Goal: Transaction & Acquisition: Purchase product/service

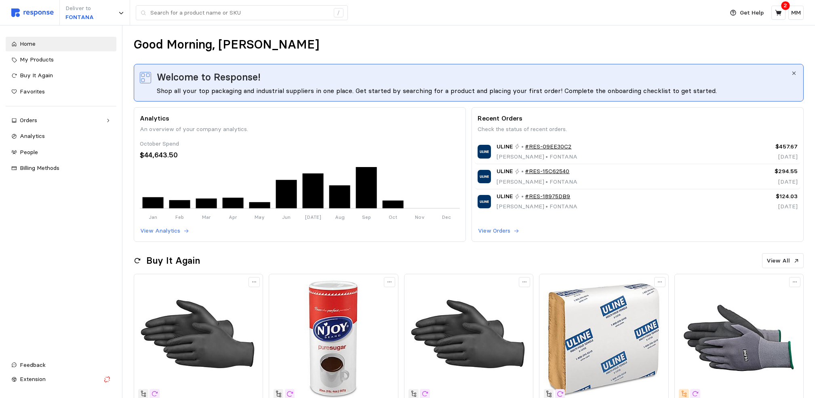
click at [204, 3] on div "Deliver to FONTANA /" at bounding box center [365, 12] width 708 height 25
click at [205, 14] on input "text" at bounding box center [239, 13] width 179 height 15
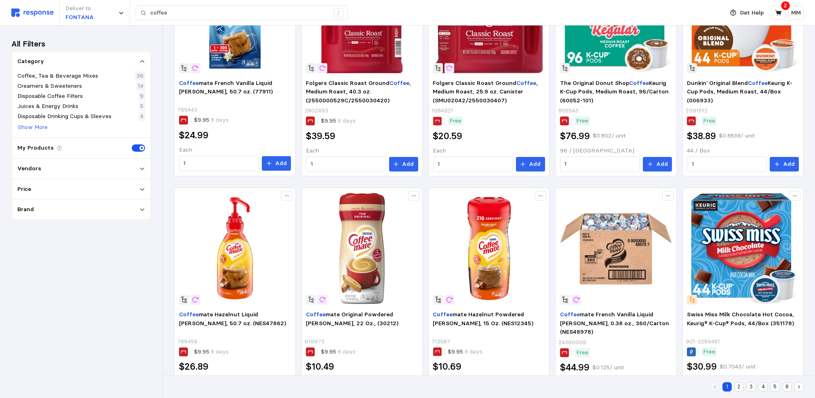
scroll to position [506, 0]
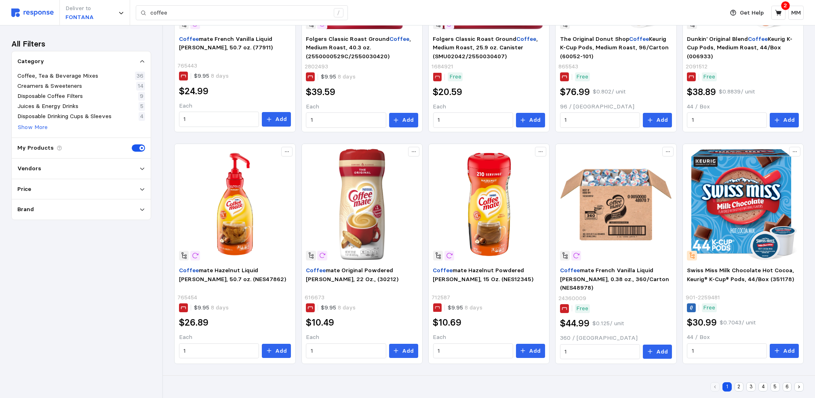
click at [735, 386] on button "2" at bounding box center [739, 386] width 9 height 9
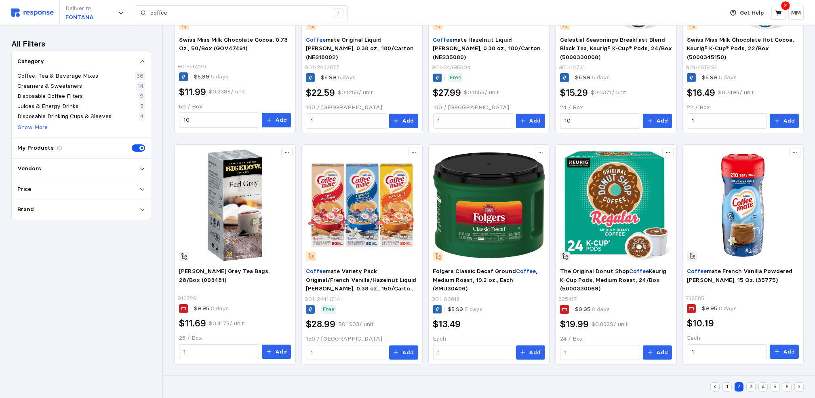
scroll to position [506, 0]
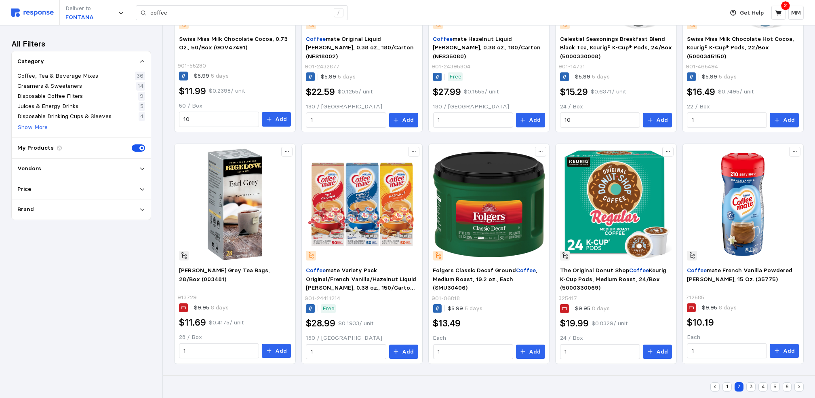
click at [750, 389] on button "3" at bounding box center [750, 386] width 9 height 9
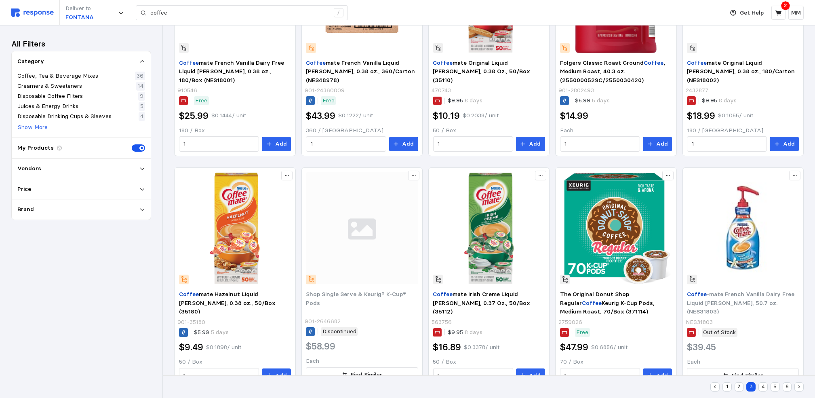
scroll to position [506, 0]
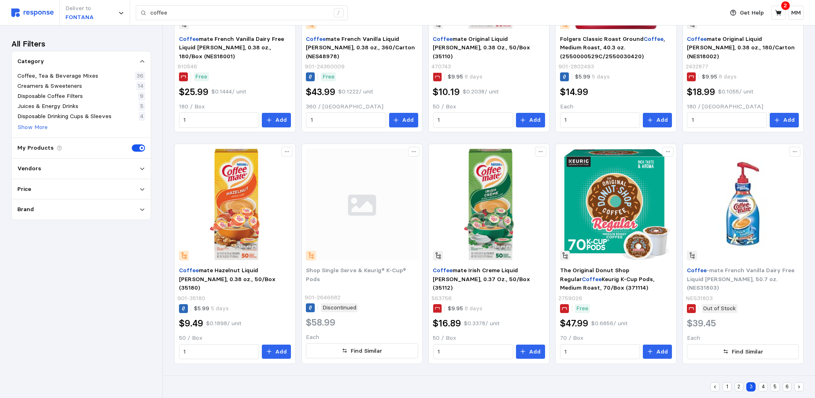
click at [763, 387] on button "4" at bounding box center [763, 386] width 9 height 9
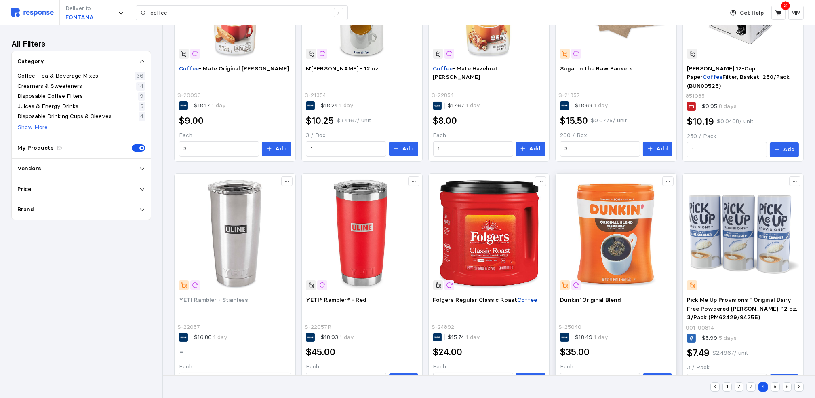
scroll to position [505, 0]
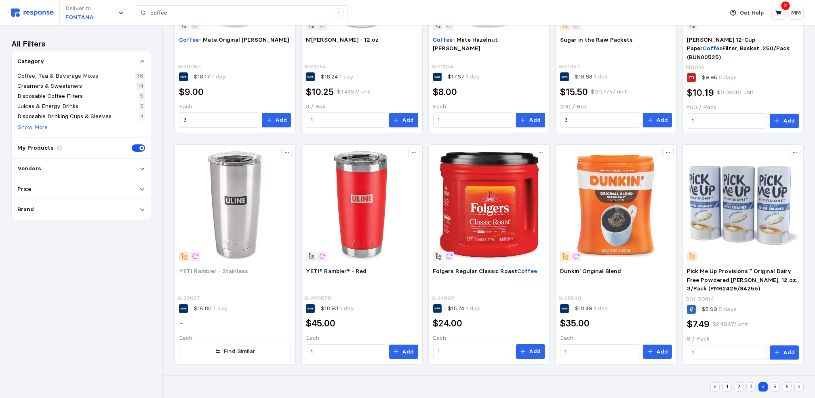
click at [780, 386] on div "1 2 3 4 5 6" at bounding box center [756, 386] width 93 height 9
click at [777, 387] on button "5" at bounding box center [775, 386] width 9 height 9
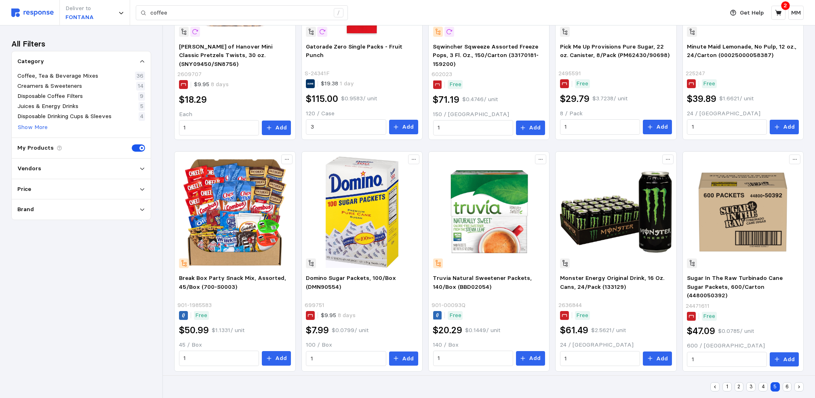
scroll to position [505, 0]
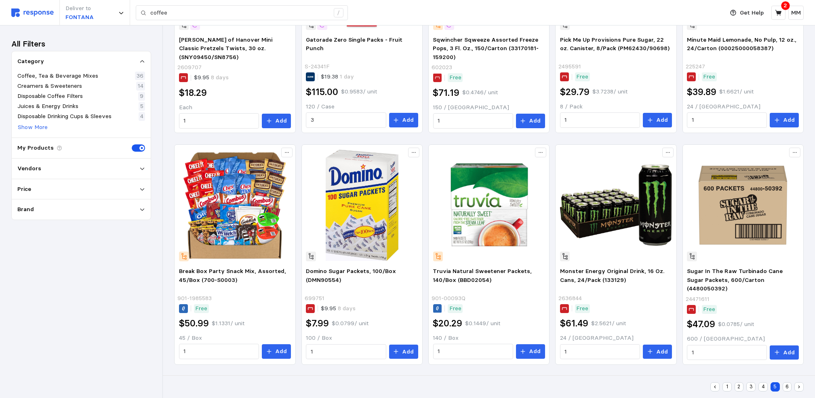
click at [785, 387] on button "6" at bounding box center [787, 386] width 9 height 9
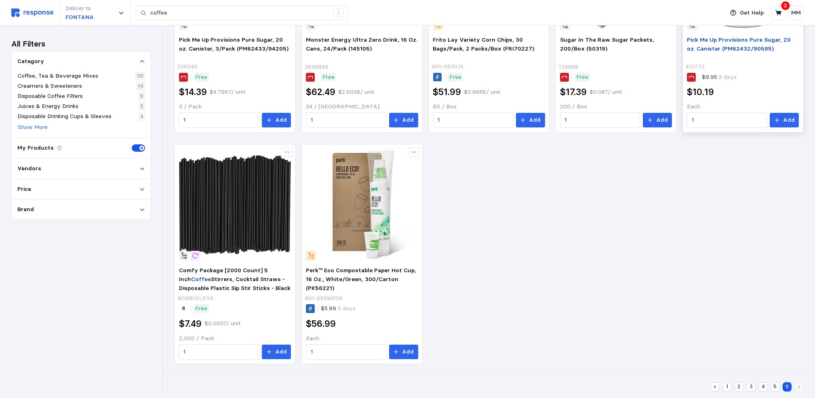
scroll to position [273, 0]
click at [782, 338] on div "Pick Me Up Provisions Pure Sugar, 20 oz. Canister, 3/Pack (PM62433/94205) 23624…" at bounding box center [489, 138] width 630 height 451
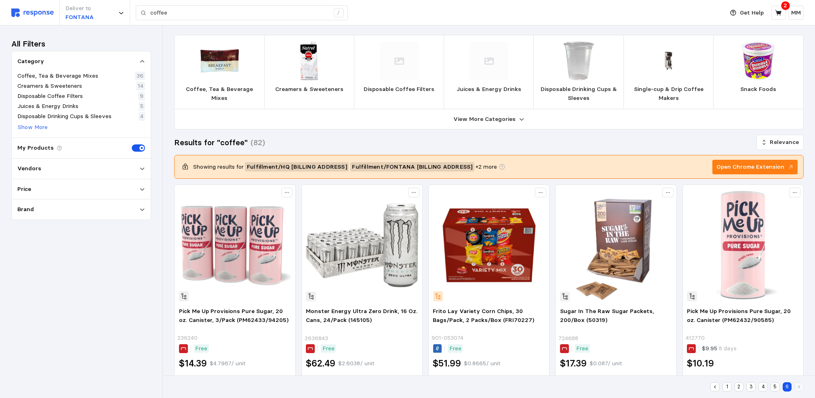
scroll to position [0, 0]
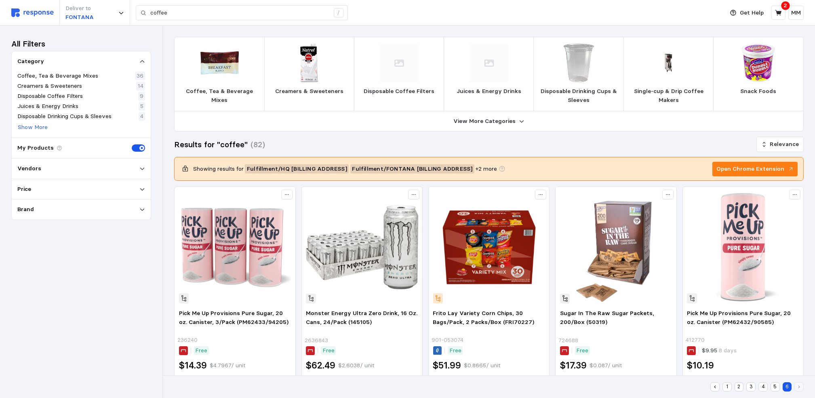
click at [138, 171] on div "Vendors" at bounding box center [81, 168] width 128 height 9
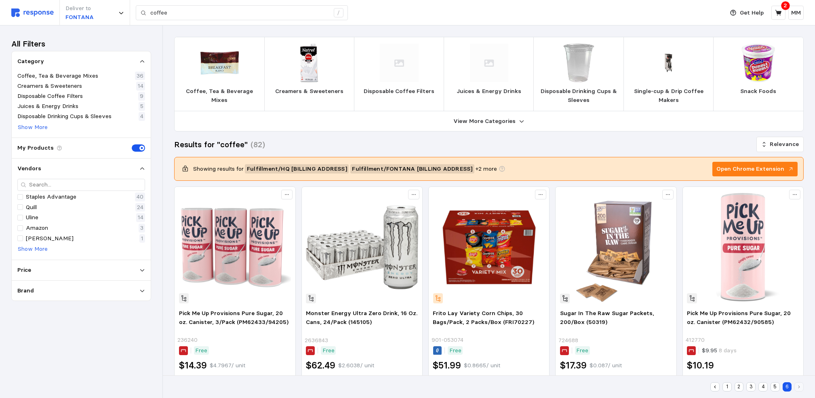
click at [138, 171] on div "Vendors" at bounding box center [81, 168] width 128 height 9
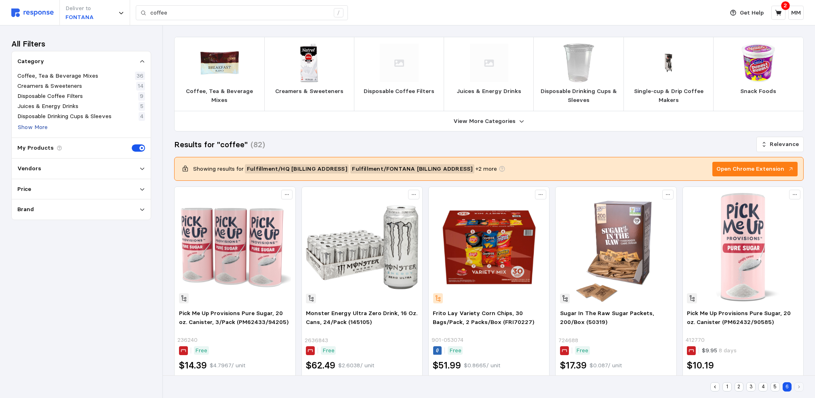
click at [32, 130] on p "Show More" at bounding box center [33, 127] width 30 height 9
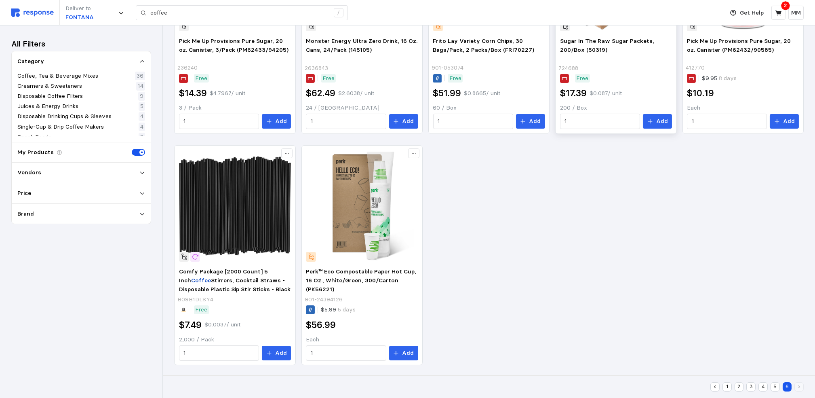
scroll to position [273, 0]
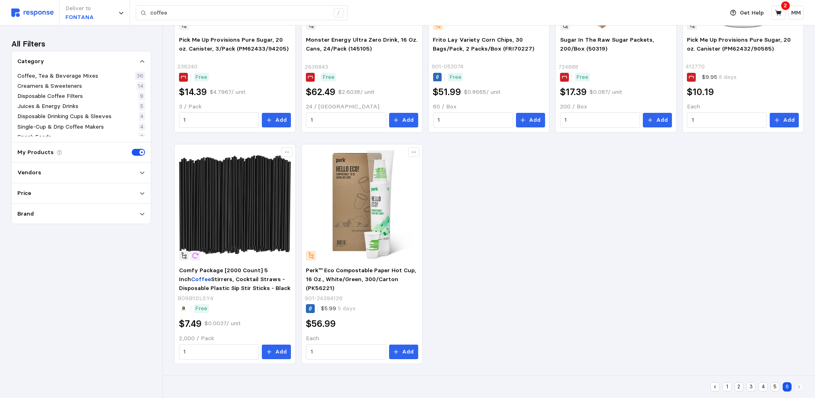
click at [775, 386] on button "5" at bounding box center [775, 386] width 9 height 9
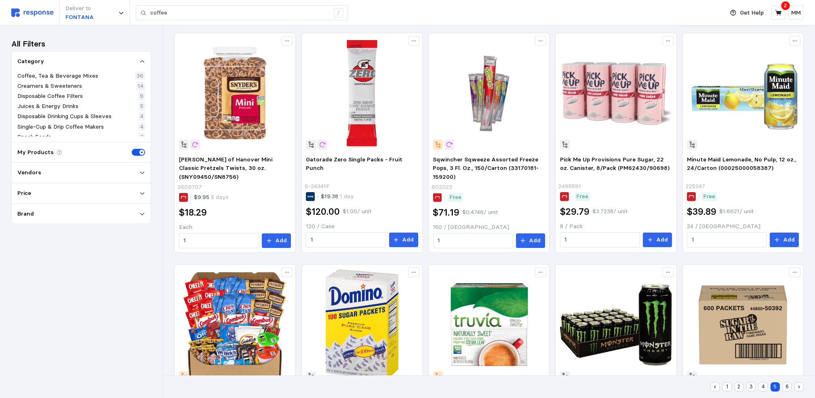
scroll to position [505, 0]
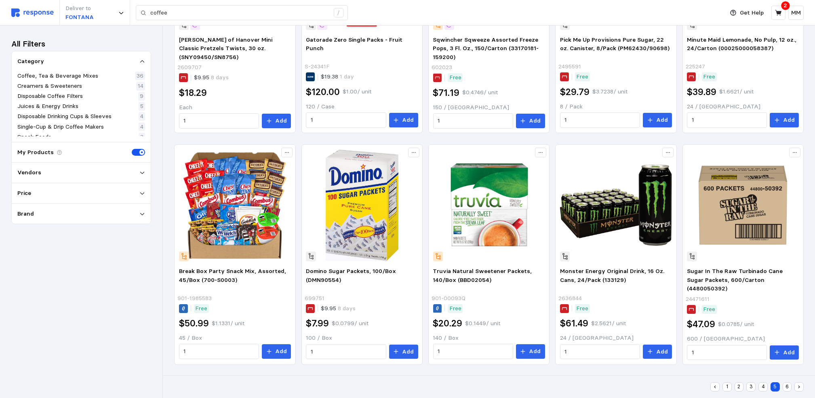
click at [763, 388] on button "4" at bounding box center [763, 386] width 9 height 9
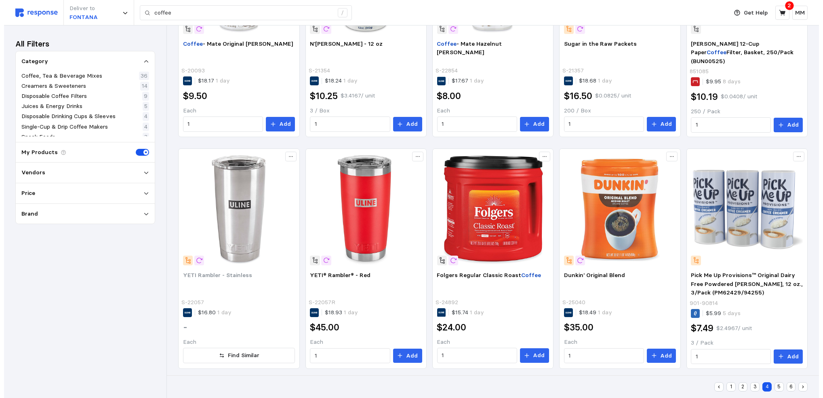
scroll to position [500, 0]
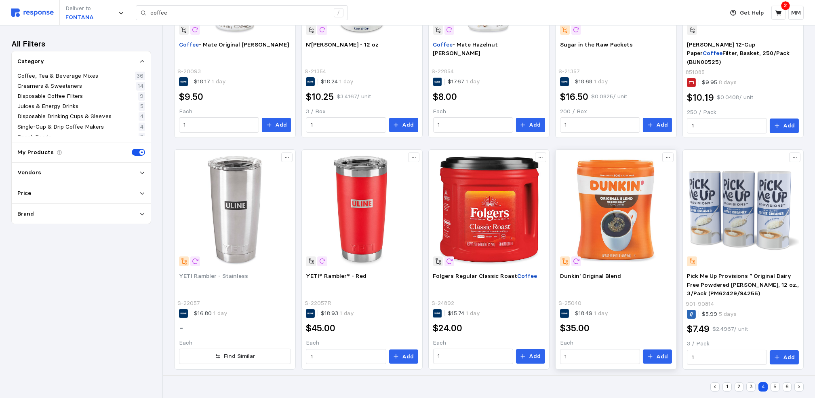
click at [616, 235] on img at bounding box center [616, 210] width 112 height 112
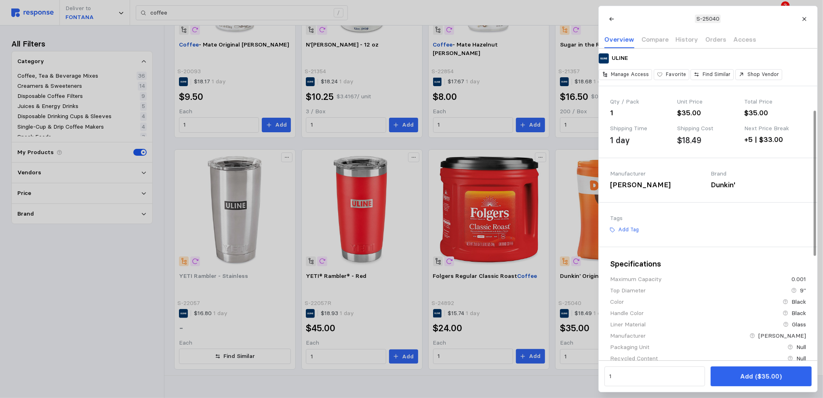
scroll to position [0, 0]
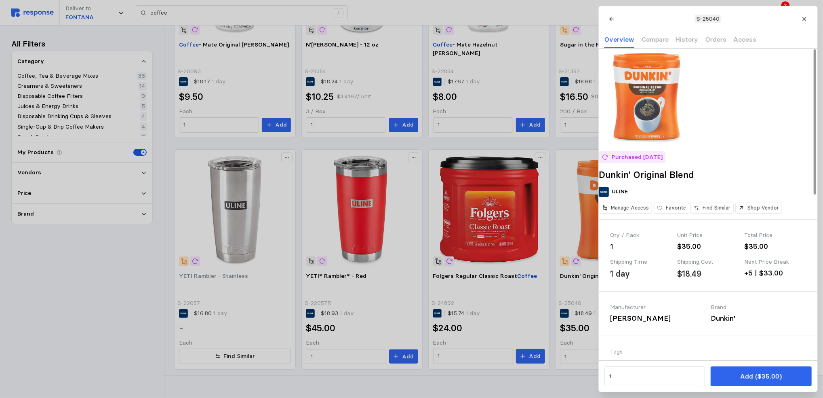
click at [647, 114] on img at bounding box center [647, 96] width 97 height 97
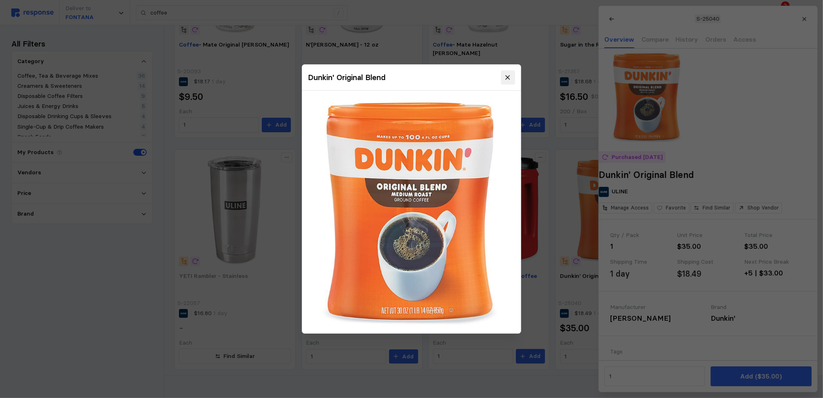
click at [511, 75] on icon at bounding box center [508, 77] width 7 height 7
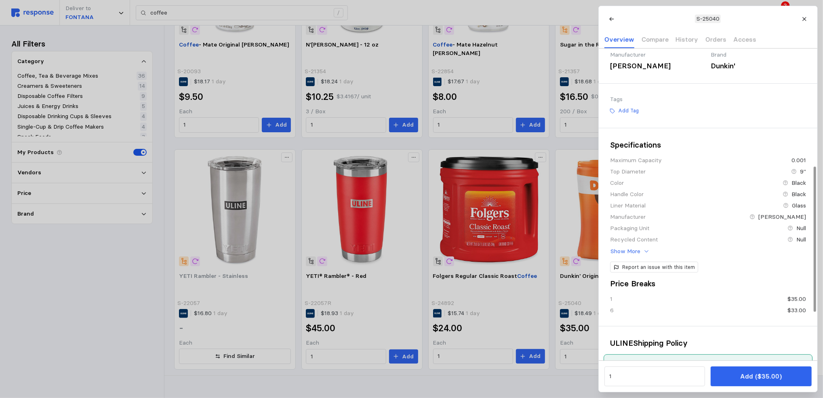
scroll to position [253, 0]
click at [802, 21] on icon at bounding box center [805, 19] width 6 height 6
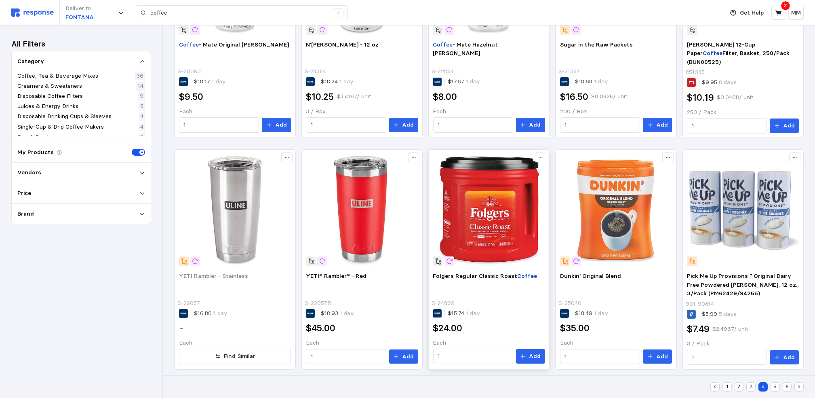
click at [498, 217] on img at bounding box center [489, 210] width 112 height 112
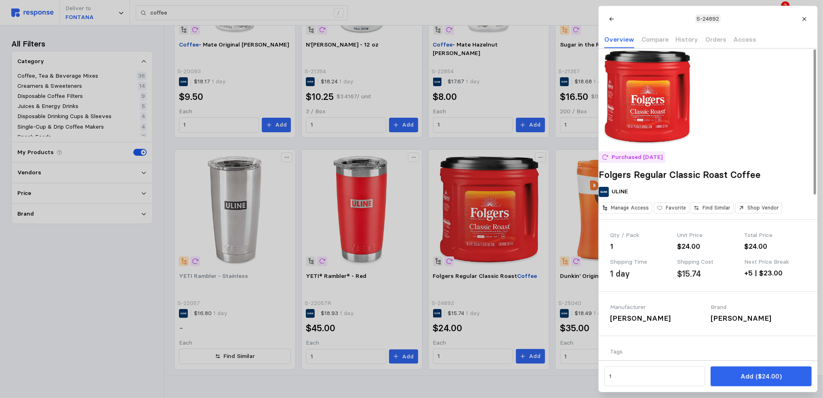
click at [644, 122] on img at bounding box center [647, 96] width 97 height 97
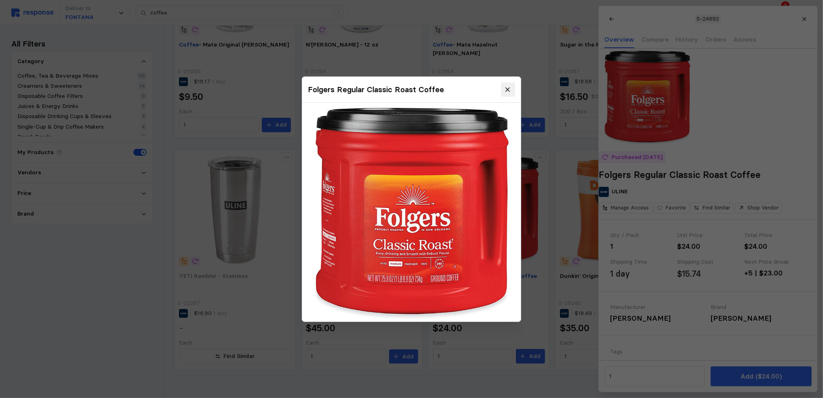
click at [506, 94] on button at bounding box center [508, 89] width 14 height 14
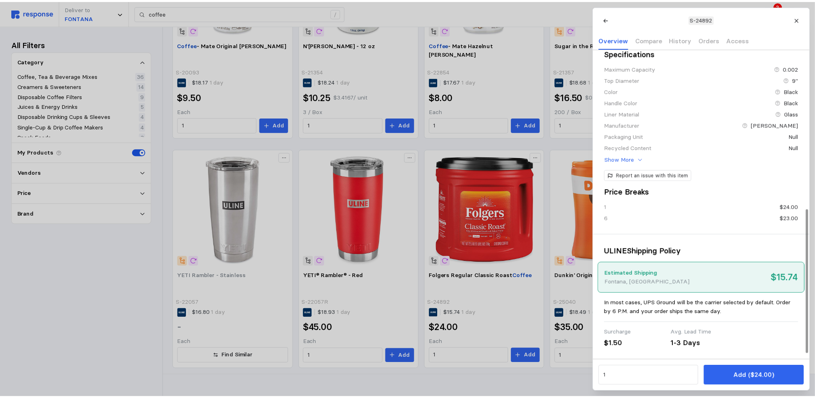
scroll to position [0, 0]
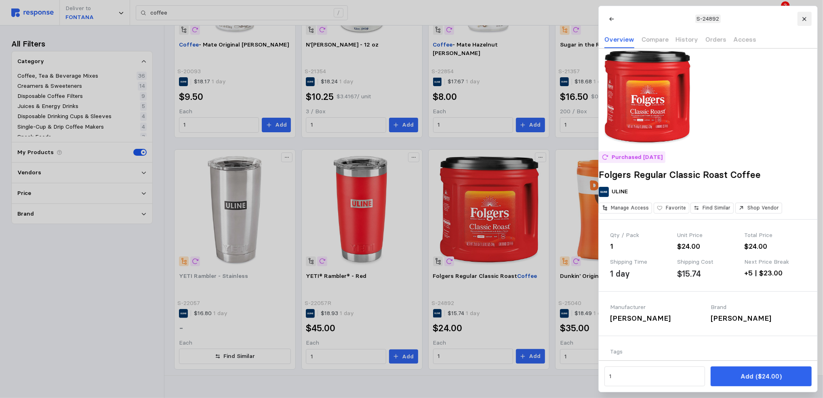
click at [804, 18] on icon at bounding box center [805, 19] width 6 height 6
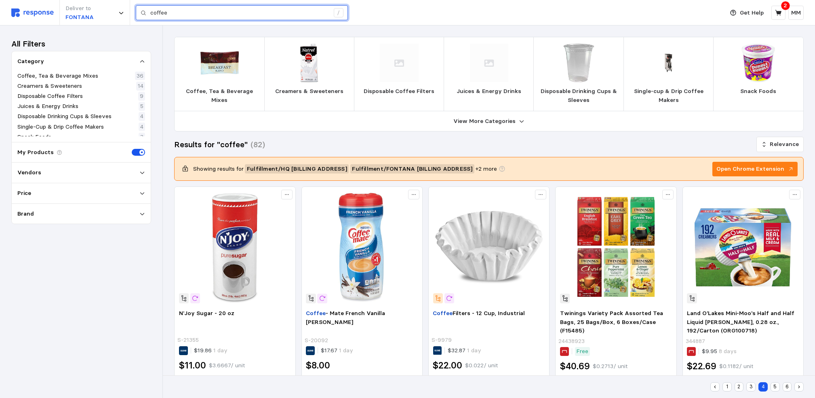
click at [172, 13] on input "coffee" at bounding box center [239, 13] width 179 height 15
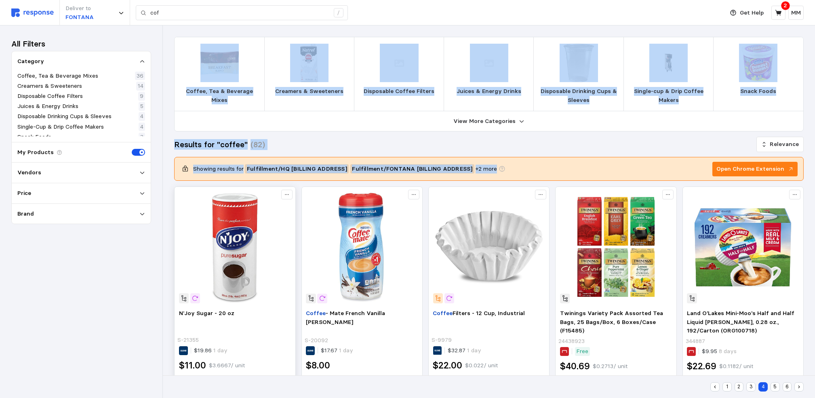
drag, startPoint x: 0, startPoint y: 292, endPoint x: 251, endPoint y: 288, distance: 251.0
click at [187, 9] on input "cof" at bounding box center [239, 13] width 179 height 15
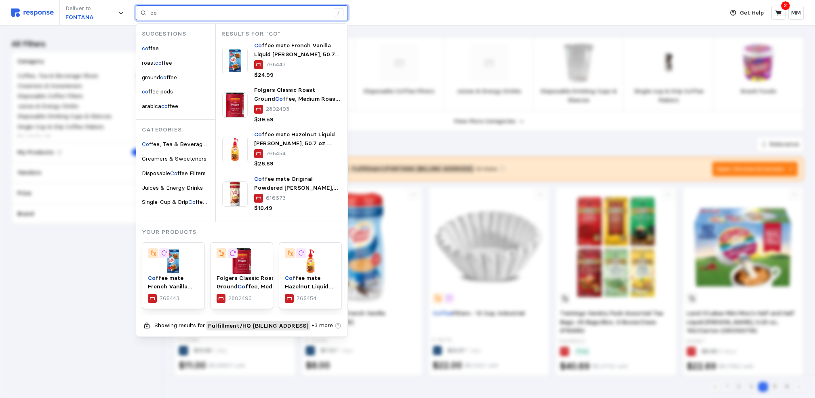
type input "c"
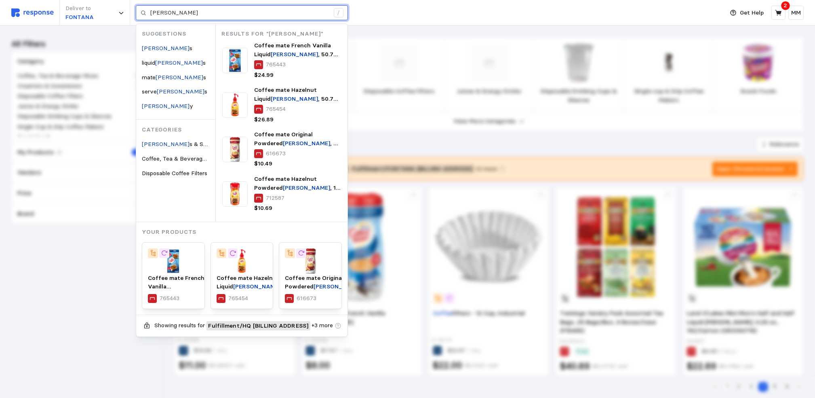
type input "[PERSON_NAME]"
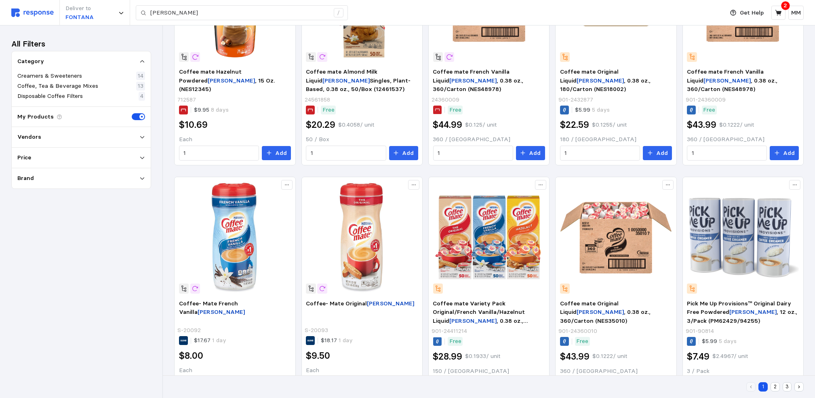
scroll to position [404, 0]
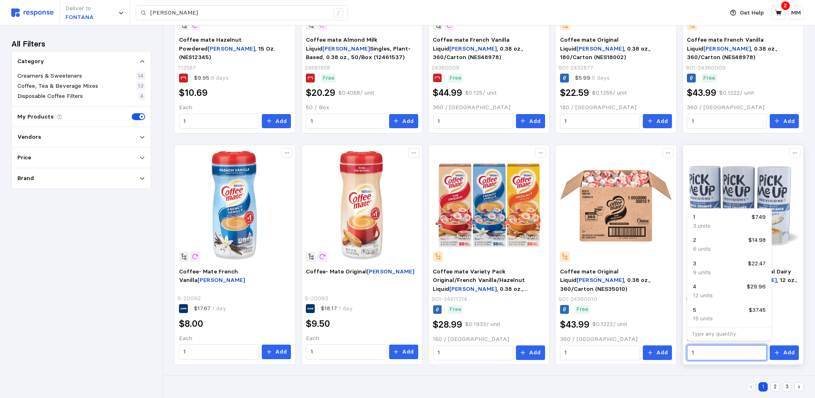
click at [718, 353] on input "1" at bounding box center [727, 352] width 71 height 15
type input "2"
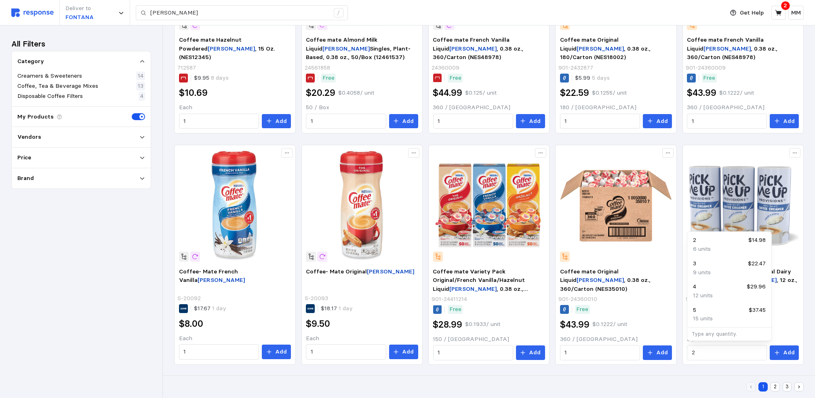
click at [729, 376] on div "1 2 3" at bounding box center [489, 386] width 652 height 23
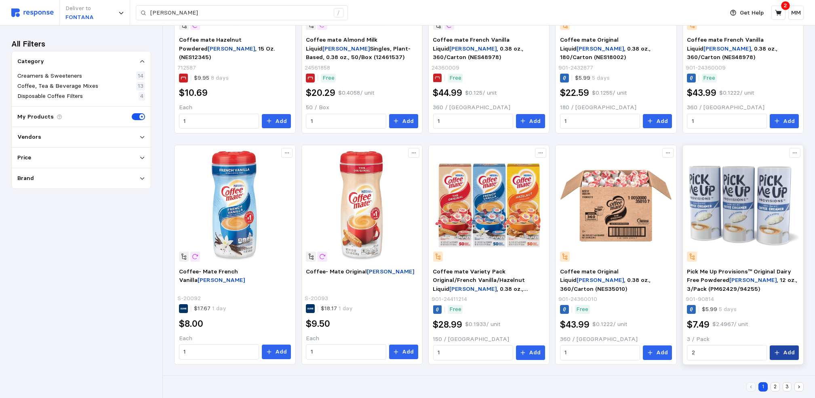
click at [778, 352] on icon at bounding box center [777, 352] width 4 height 4
click at [774, 388] on button "2" at bounding box center [775, 386] width 9 height 9
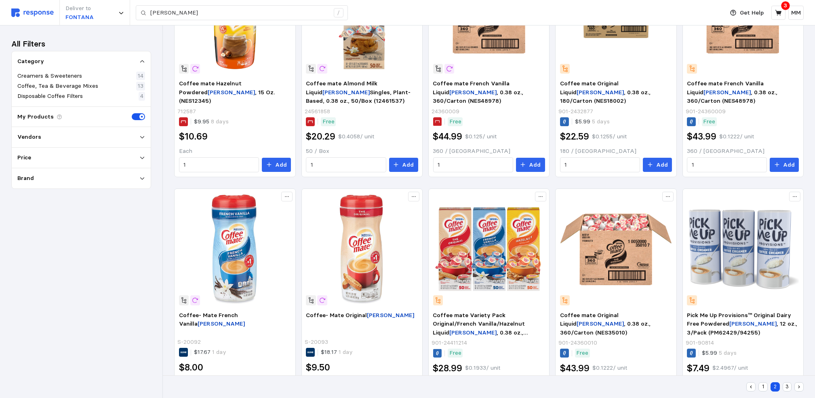
scroll to position [209, 0]
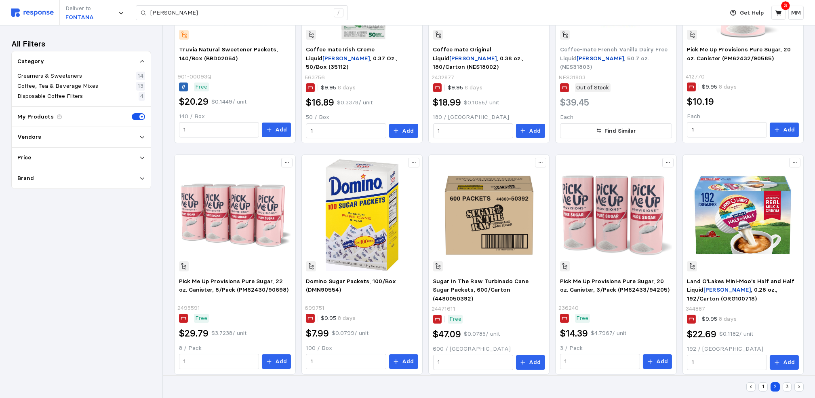
scroll to position [404, 0]
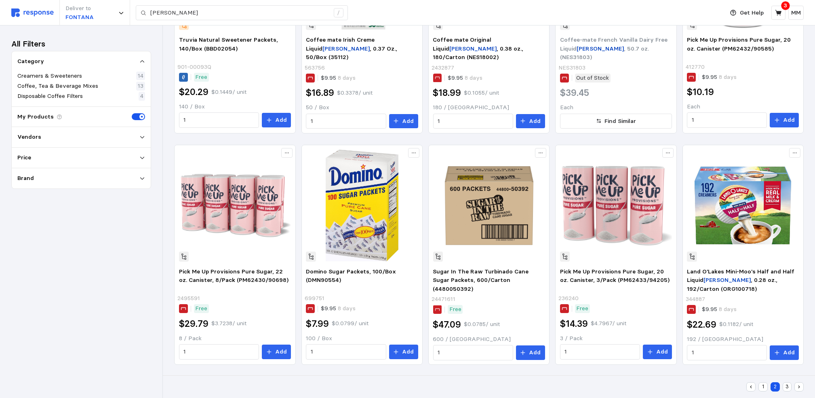
click at [764, 387] on button "1" at bounding box center [763, 386] width 9 height 9
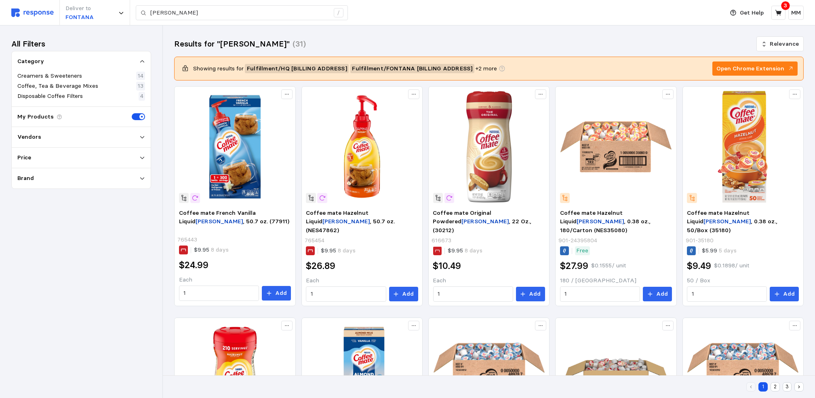
scroll to position [404, 0]
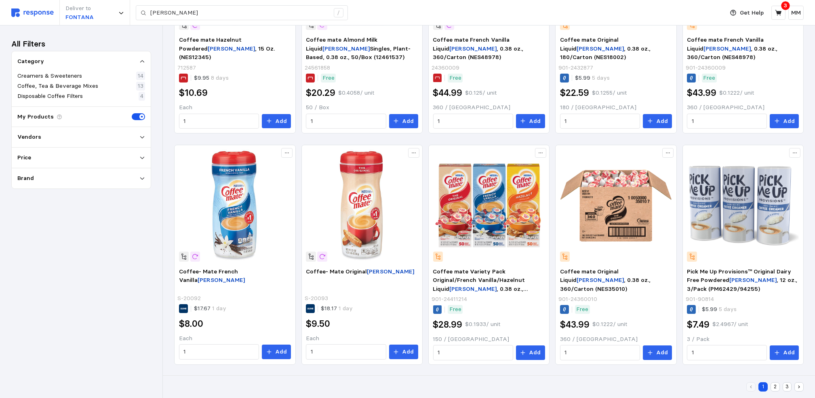
click at [772, 388] on button "2" at bounding box center [775, 386] width 9 height 9
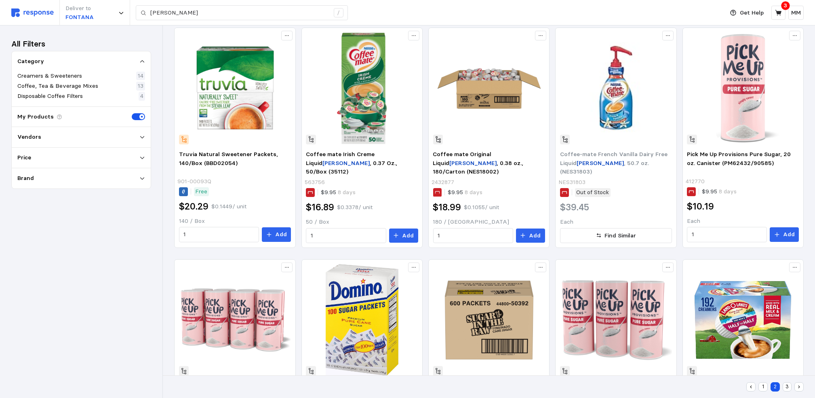
scroll to position [404, 0]
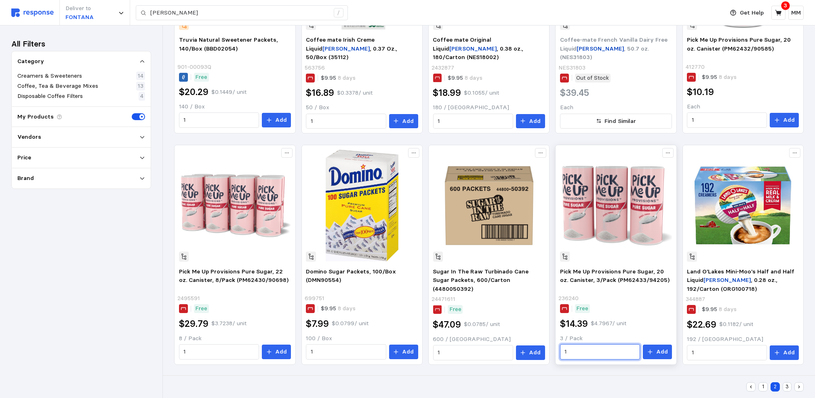
click at [581, 346] on input "1" at bounding box center [600, 351] width 71 height 15
click at [570, 376] on div "1 2 3" at bounding box center [489, 386] width 652 height 23
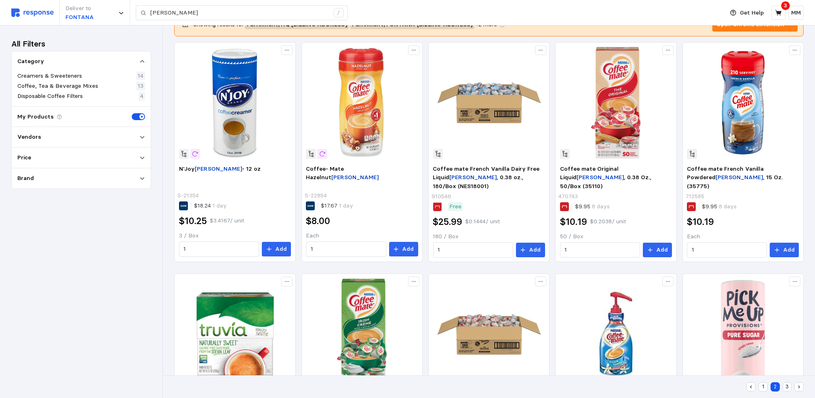
scroll to position [0, 0]
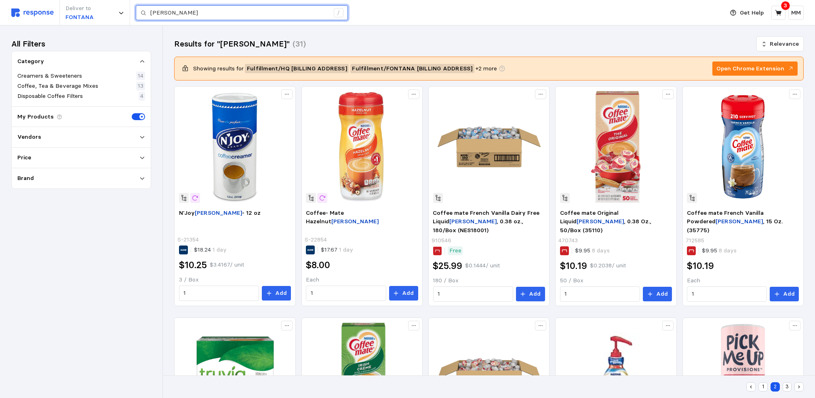
click at [185, 8] on input "[PERSON_NAME]" at bounding box center [239, 13] width 179 height 15
type input "c"
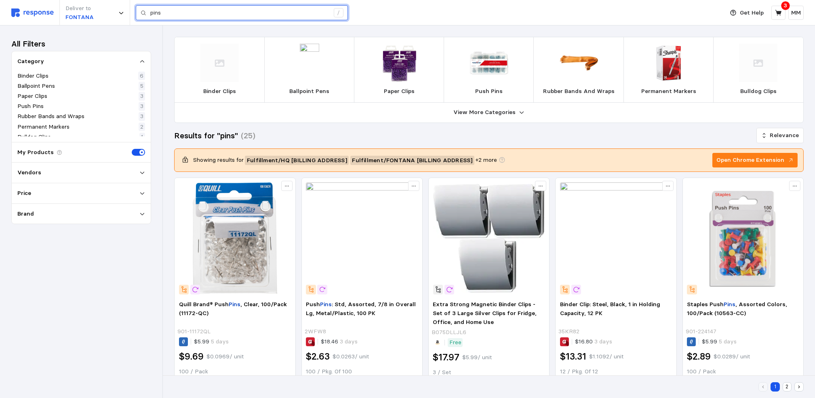
click at [185, 8] on input "pins" at bounding box center [239, 13] width 179 height 15
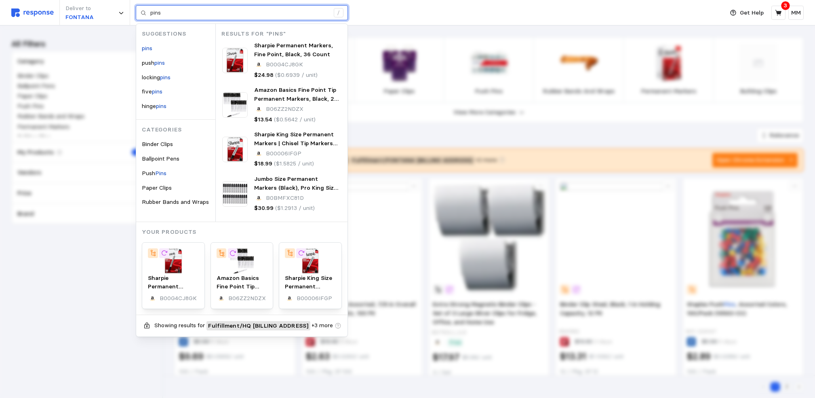
click at [239, 150] on img at bounding box center [234, 149] width 25 height 25
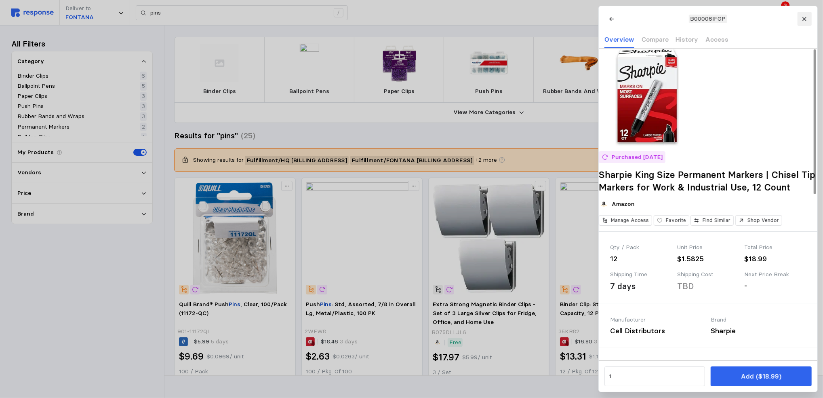
click at [805, 23] on button at bounding box center [804, 19] width 14 height 14
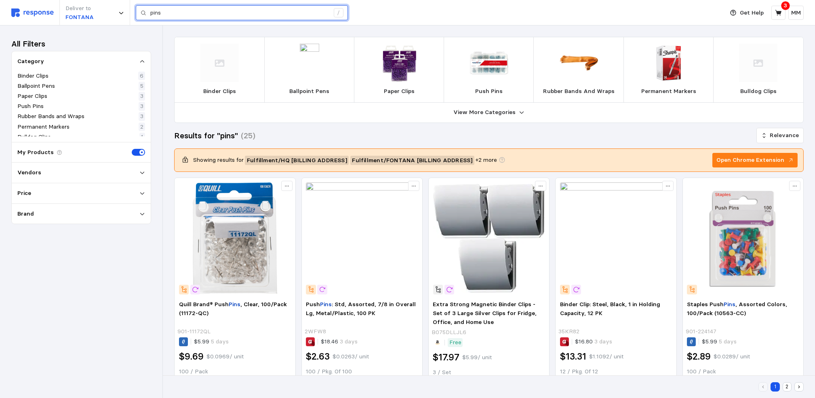
click at [171, 13] on input "pins" at bounding box center [239, 13] width 179 height 15
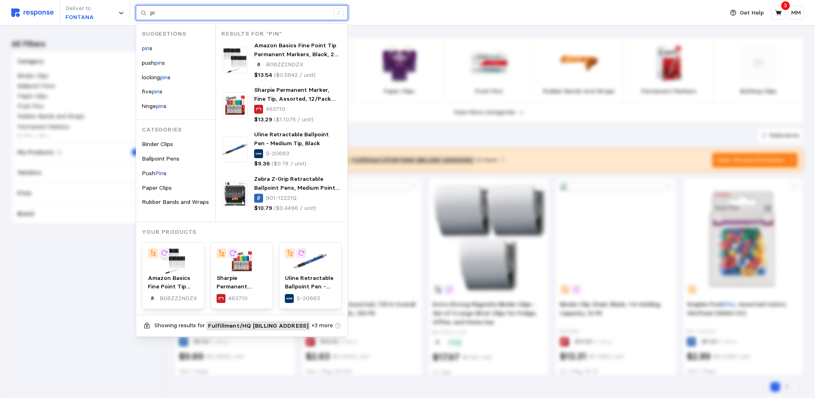
type input "p"
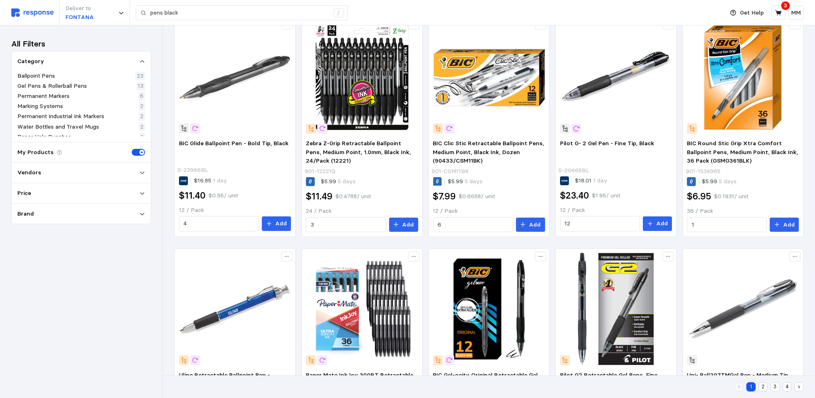
scroll to position [169, 0]
click at [789, 222] on p "Add" at bounding box center [789, 225] width 12 height 9
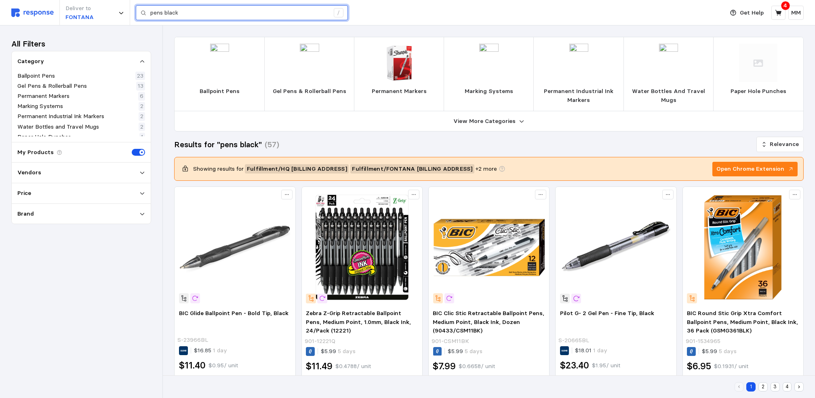
click at [198, 14] on input "pens black" at bounding box center [239, 13] width 179 height 15
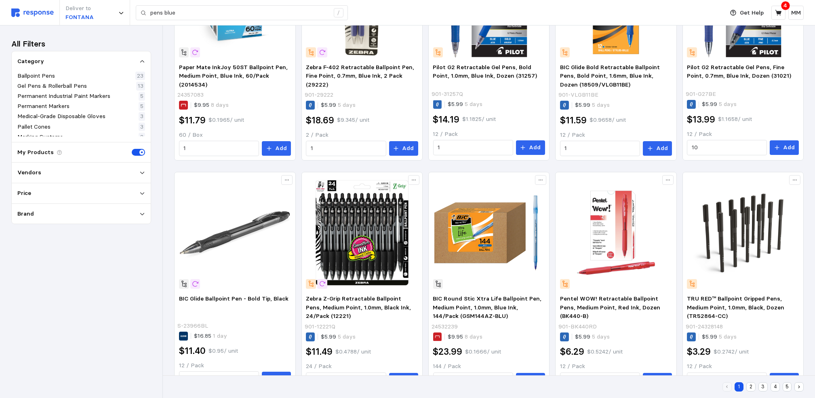
scroll to position [506, 0]
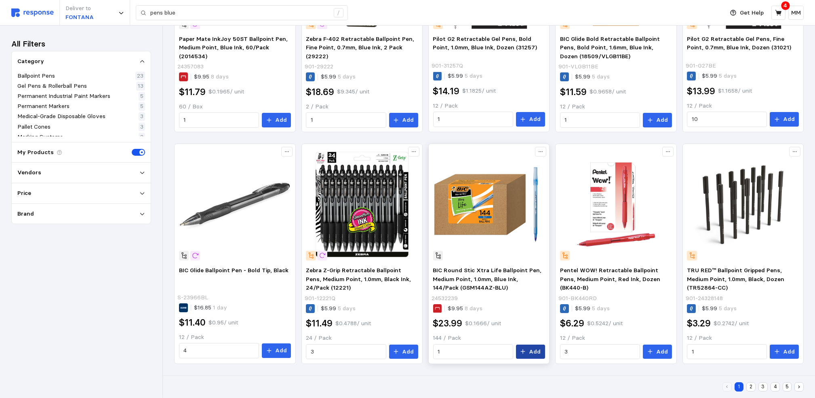
click at [533, 351] on p "Add" at bounding box center [535, 351] width 12 height 9
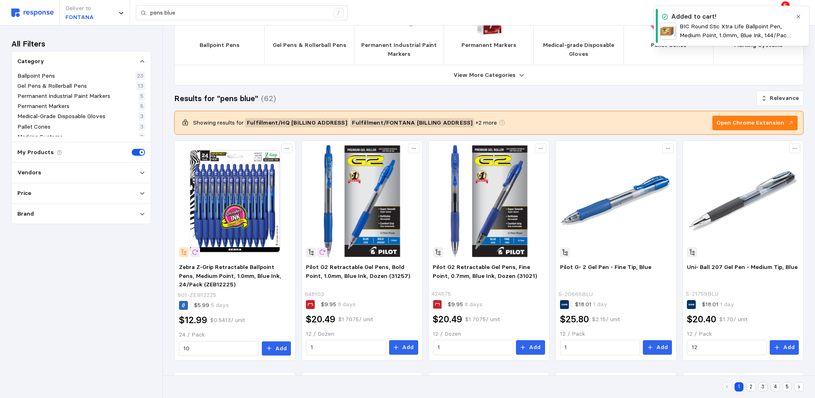
scroll to position [0, 0]
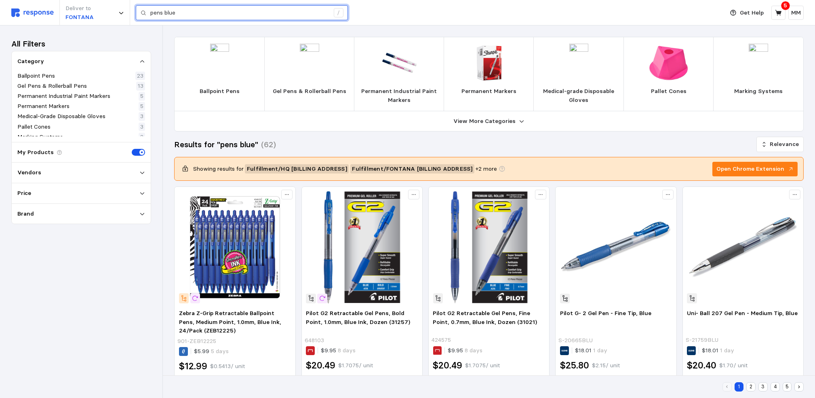
click at [219, 7] on input "pens blue" at bounding box center [239, 13] width 179 height 15
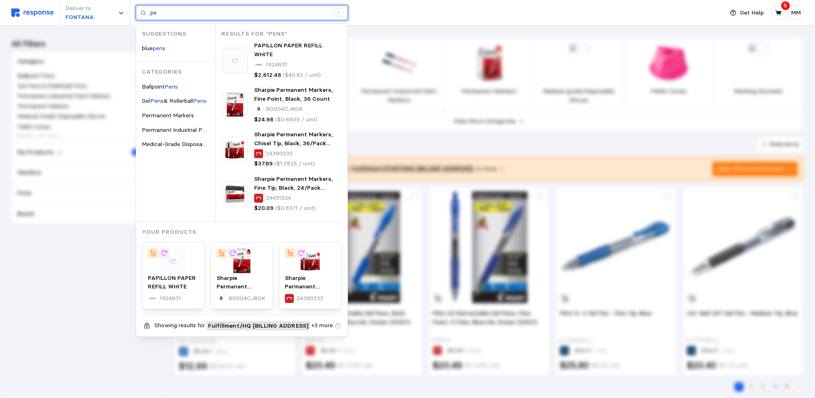
type input "p"
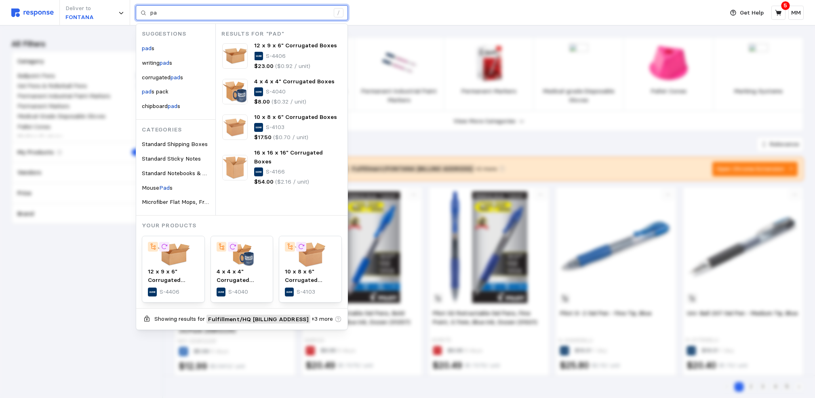
type input "p"
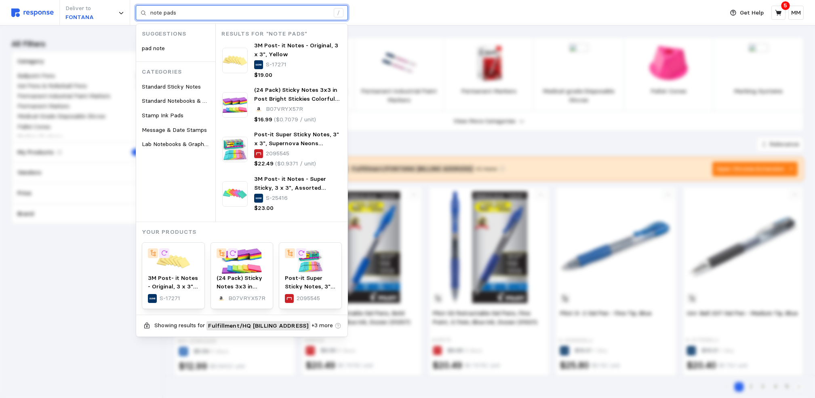
type input "note pads"
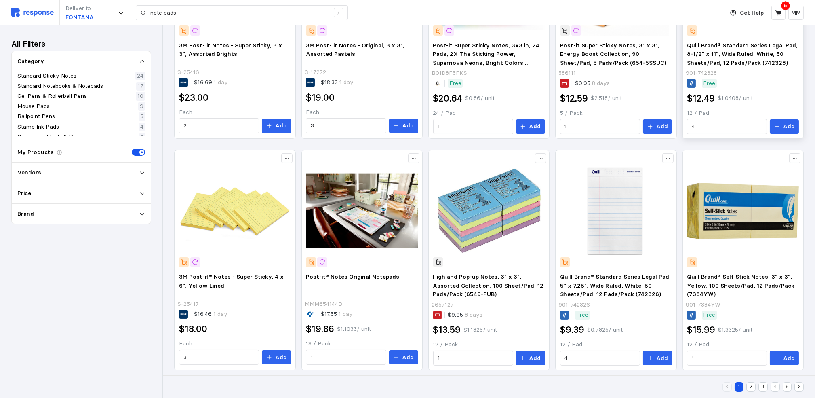
scroll to position [506, 0]
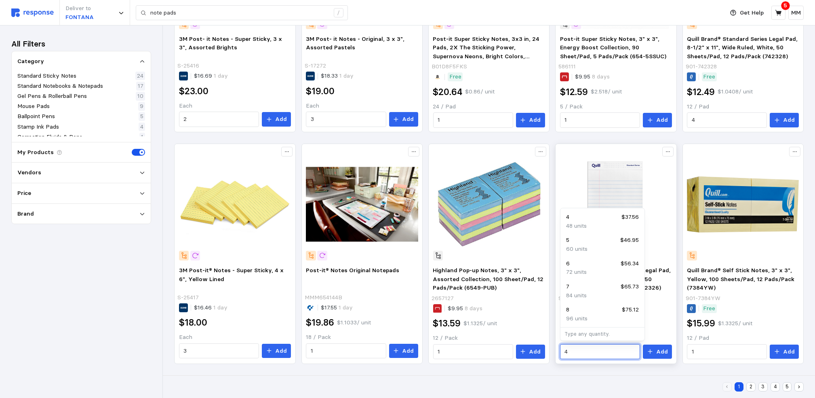
click at [608, 346] on input "4" at bounding box center [600, 351] width 71 height 15
click at [590, 295] on div "36 units" at bounding box center [602, 295] width 73 height 9
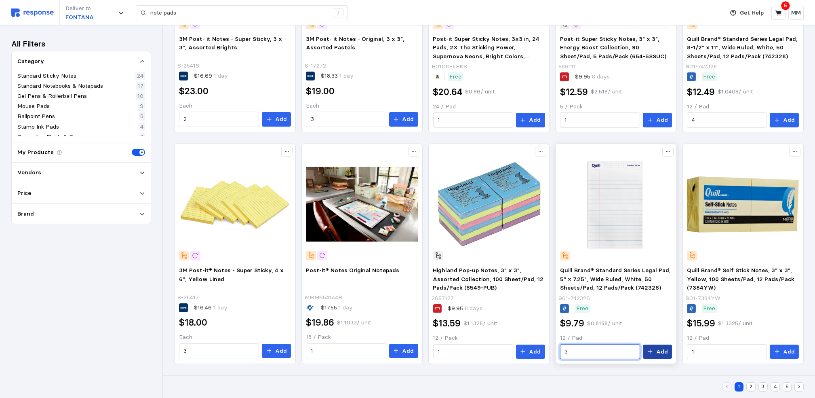
type input "3"
click at [657, 352] on p "Add" at bounding box center [662, 351] width 12 height 9
click at [269, 355] on button "Add" at bounding box center [276, 350] width 29 height 15
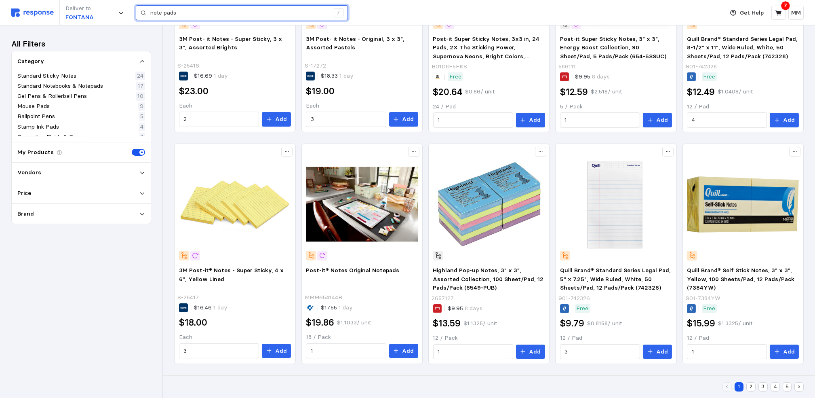
click at [189, 13] on input "note pads" at bounding box center [239, 13] width 179 height 15
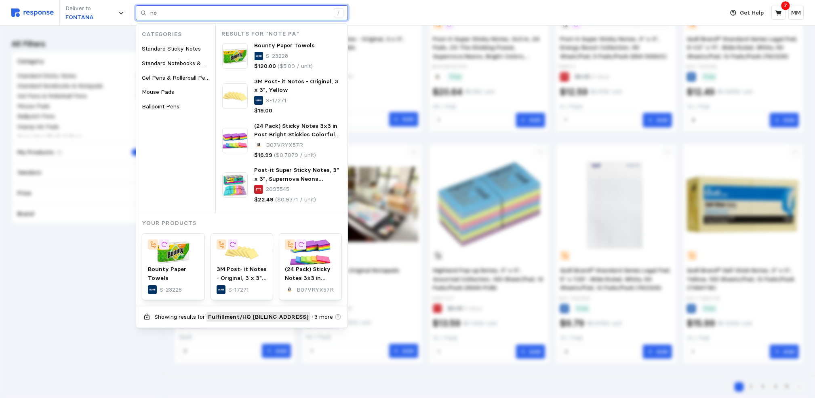
type input "n"
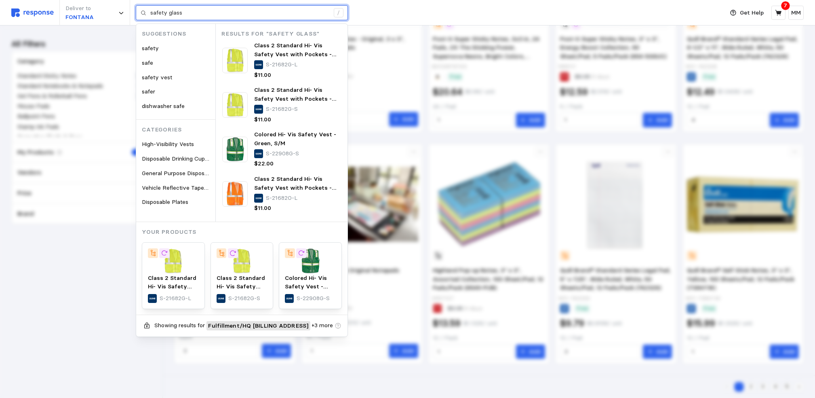
type input "safety glass"
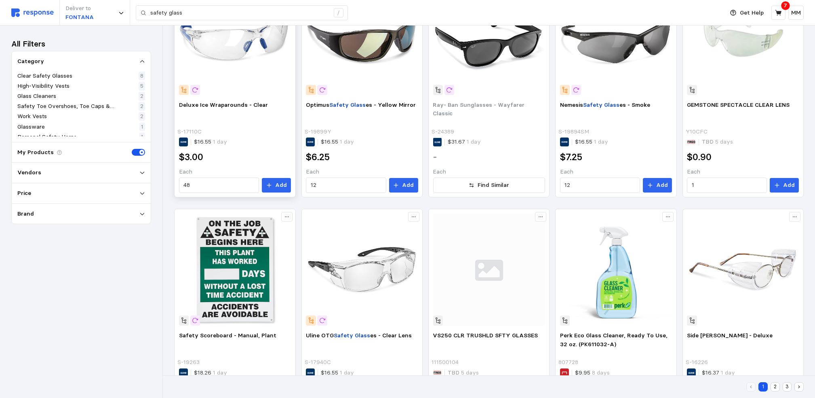
scroll to position [441, 0]
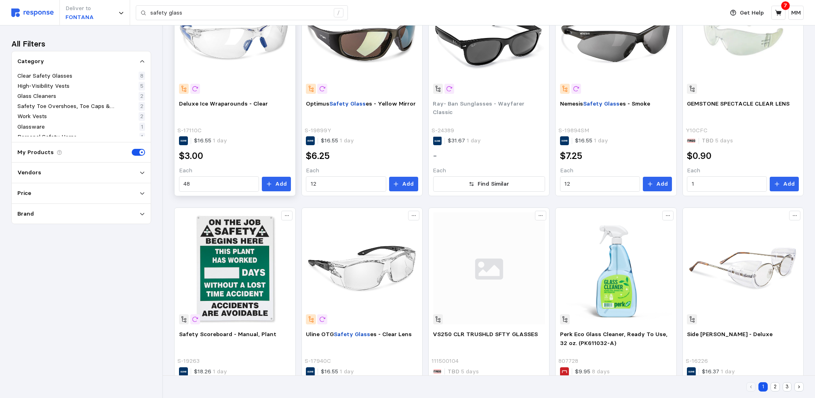
click at [233, 194] on div "Deluxe Ice Wraparounds - Clear S-17110C $16.55 1 day $3.00 Each 48 Add" at bounding box center [234, 86] width 121 height 219
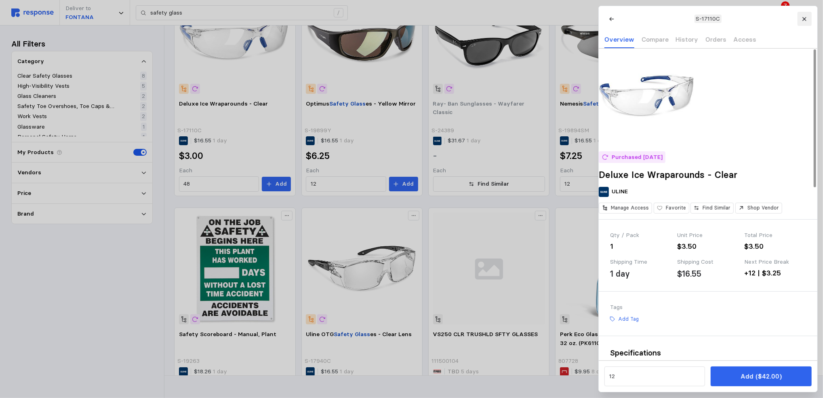
click at [802, 23] on button at bounding box center [804, 19] width 14 height 14
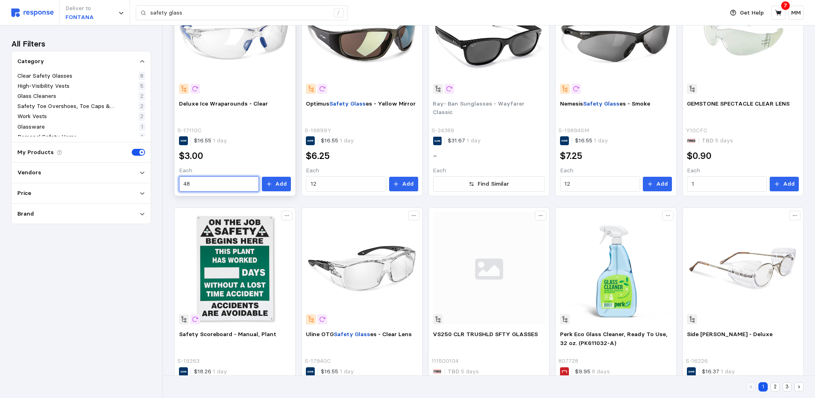
click at [213, 183] on input "48" at bounding box center [218, 184] width 71 height 15
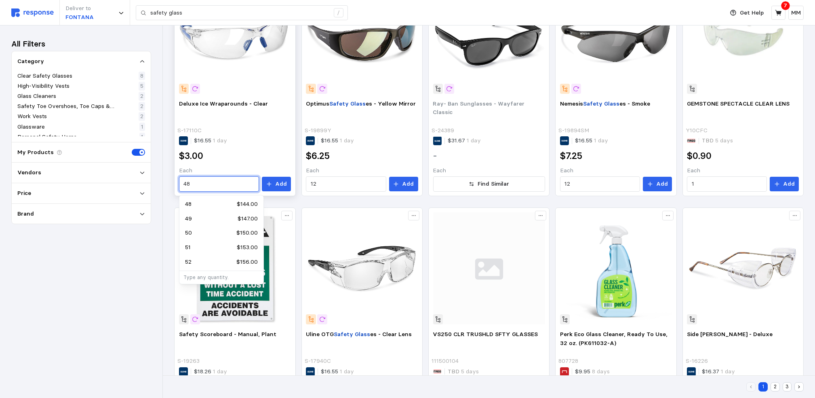
type input "4"
type input "20"
click at [255, 150] on div "$3.00" at bounding box center [235, 156] width 112 height 13
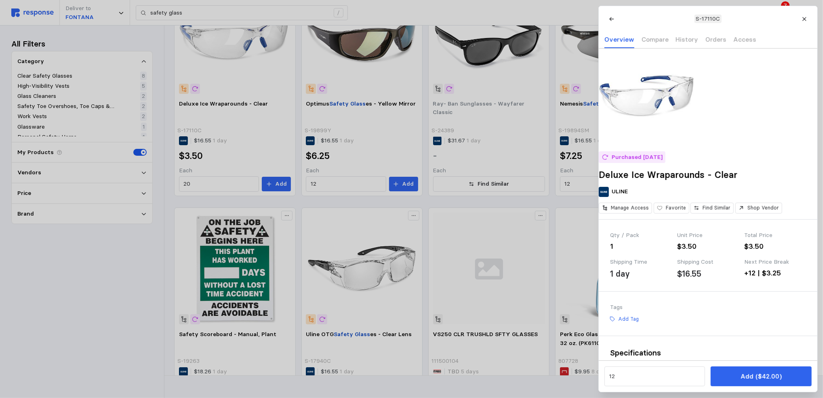
click at [279, 183] on div at bounding box center [411, 199] width 823 height 398
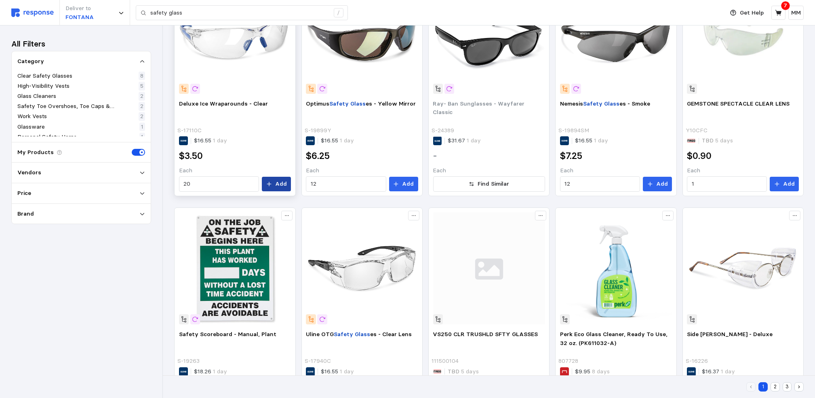
click at [279, 183] on p "Add" at bounding box center [281, 183] width 12 height 9
click at [779, 15] on icon at bounding box center [778, 12] width 7 height 7
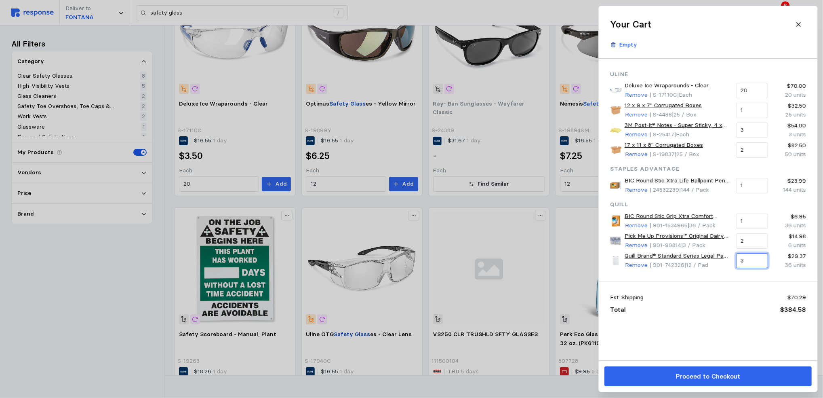
click at [762, 259] on input "3" at bounding box center [752, 260] width 23 height 15
type input "2"
click at [754, 131] on input "3" at bounding box center [752, 130] width 23 height 15
type input "2"
click at [696, 335] on div "Uline Deluxe Ice Wraparounds - Clear Remove | S-17110C | Each 20 $70.00 20 unit…" at bounding box center [708, 209] width 219 height 301
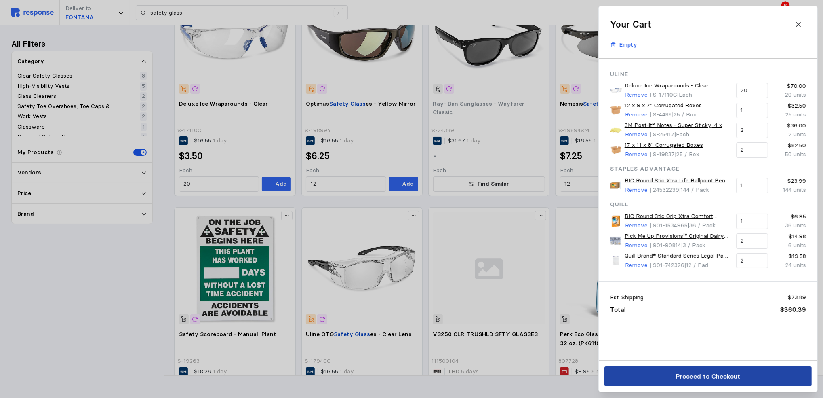
click at [721, 375] on p "Proceed to Checkout" at bounding box center [708, 376] width 64 height 10
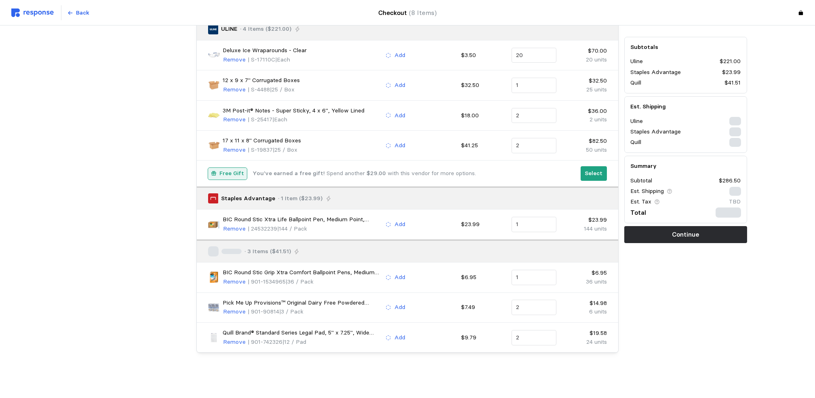
scroll to position [86, 0]
click at [599, 170] on p "Select" at bounding box center [594, 173] width 18 height 9
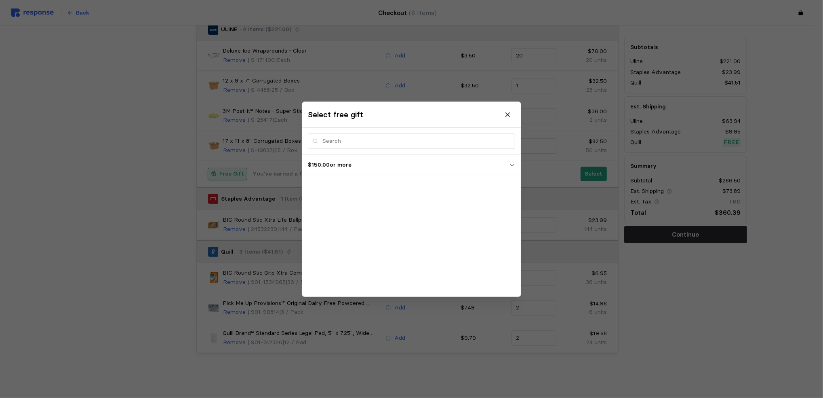
click at [383, 166] on p "$150.00 or more" at bounding box center [409, 164] width 202 height 9
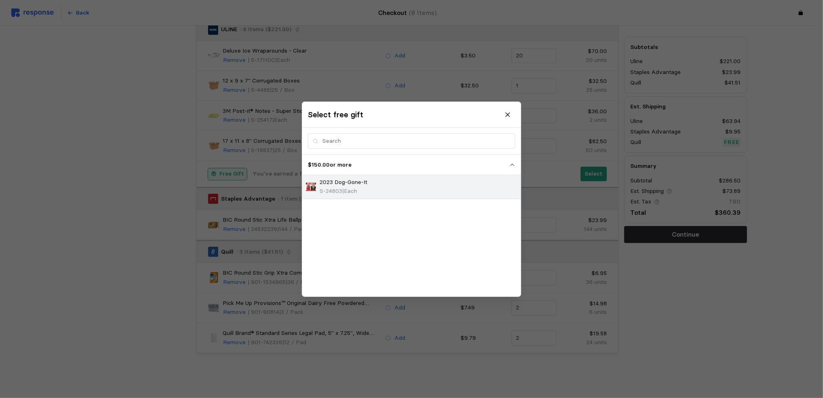
click at [367, 183] on p "2023 Dog-Gone-It" at bounding box center [344, 182] width 48 height 9
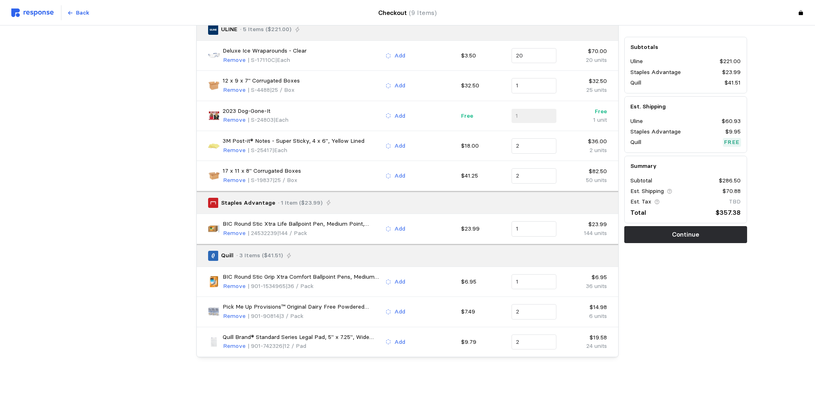
click at [725, 304] on div "Subtotals Uline $221.00 Staples Advantage $23.99 Quill $41.51 Est. Shipping Uli…" at bounding box center [686, 177] width 129 height 366
click at [697, 234] on p "Continue" at bounding box center [685, 234] width 27 height 10
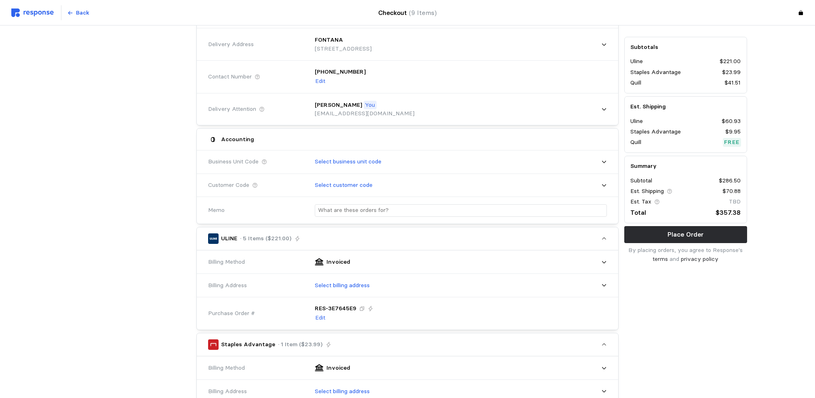
scroll to position [76, 0]
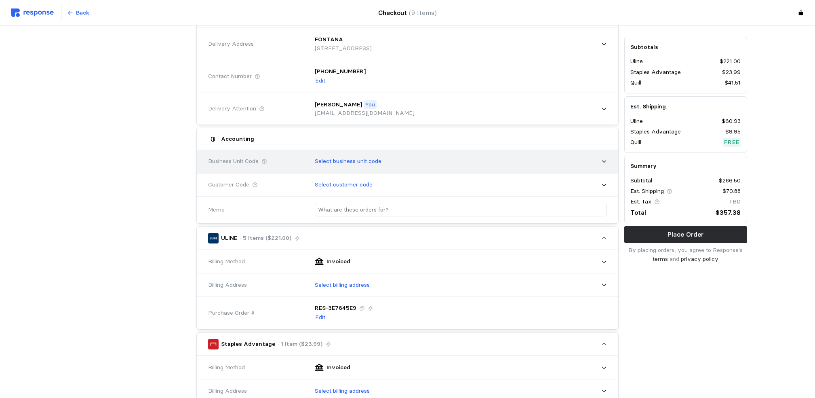
click at [560, 160] on div "Select business unit code" at bounding box center [458, 161] width 298 height 20
type input "525"
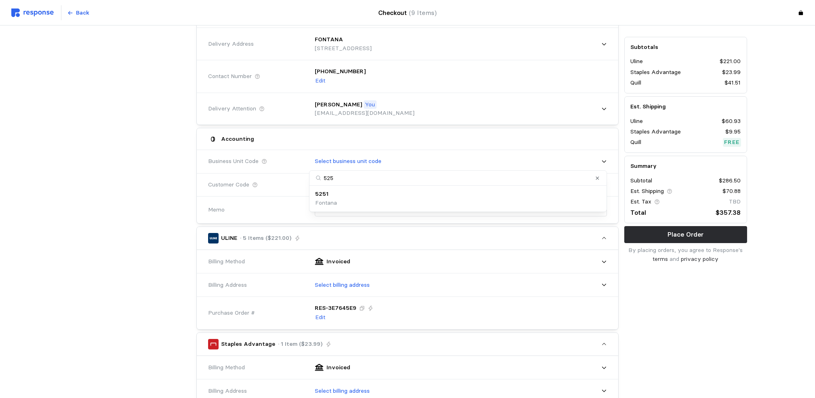
click at [442, 208] on div "5251 Fontana" at bounding box center [458, 198] width 294 height 23
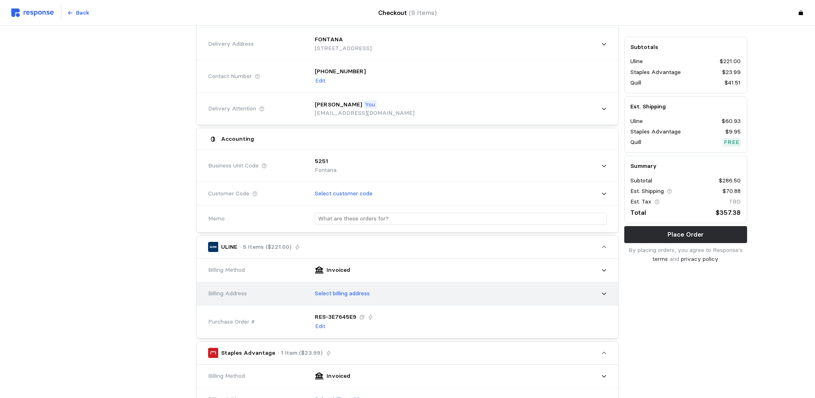
click at [449, 299] on div "Select billing address" at bounding box center [458, 293] width 298 height 20
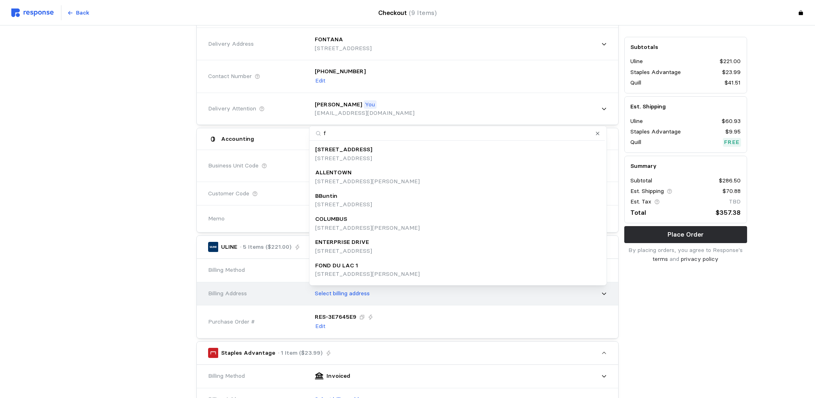
type input "fo"
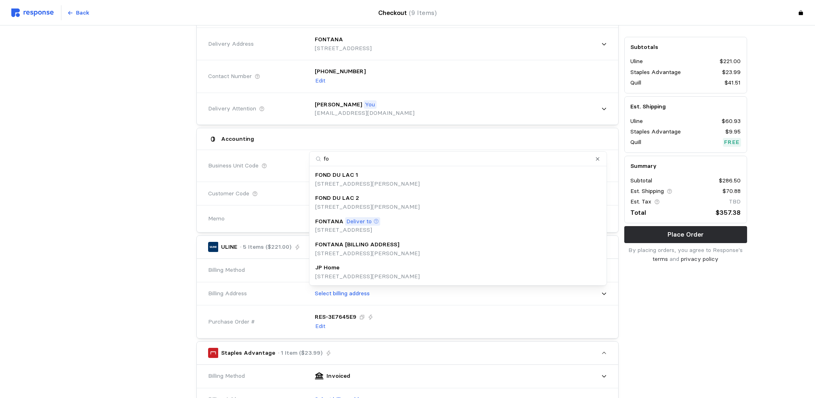
click at [347, 229] on p "[STREET_ADDRESS]" at bounding box center [347, 229] width 65 height 9
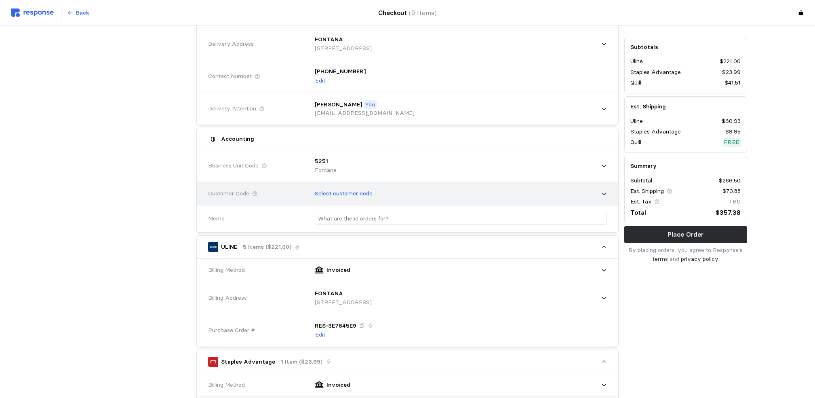
click at [491, 200] on div "Select customer code" at bounding box center [458, 193] width 298 height 20
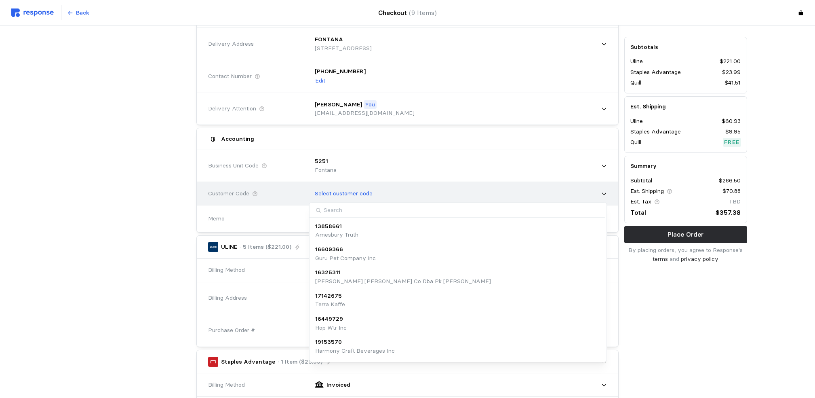
click at [491, 200] on div "Select customer code" at bounding box center [458, 193] width 298 height 20
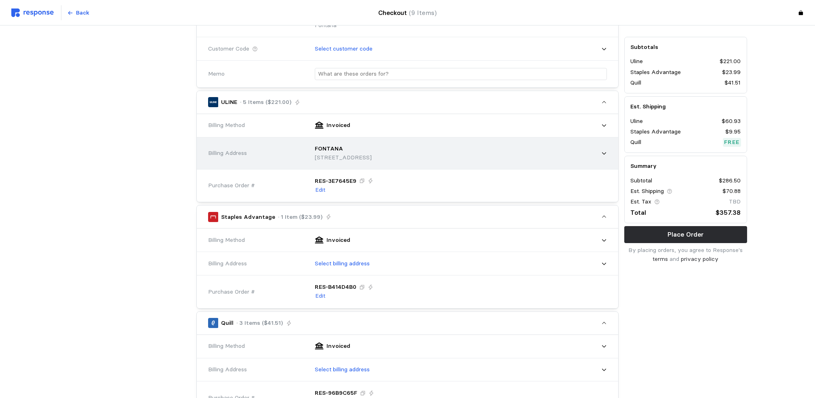
scroll to position [227, 0]
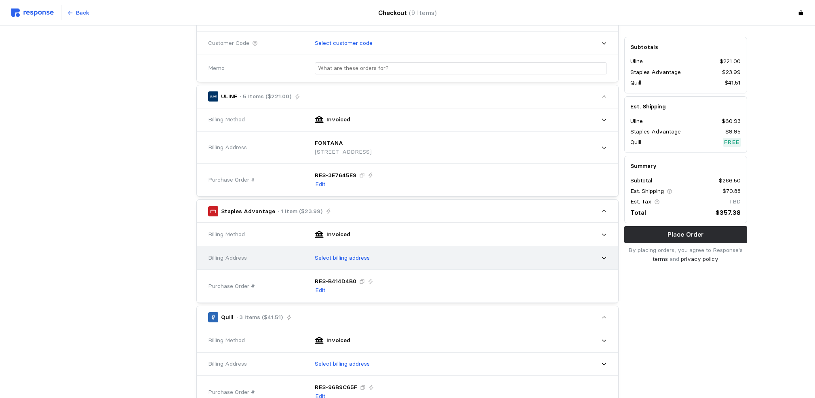
click at [495, 259] on div "Select billing address" at bounding box center [458, 258] width 298 height 20
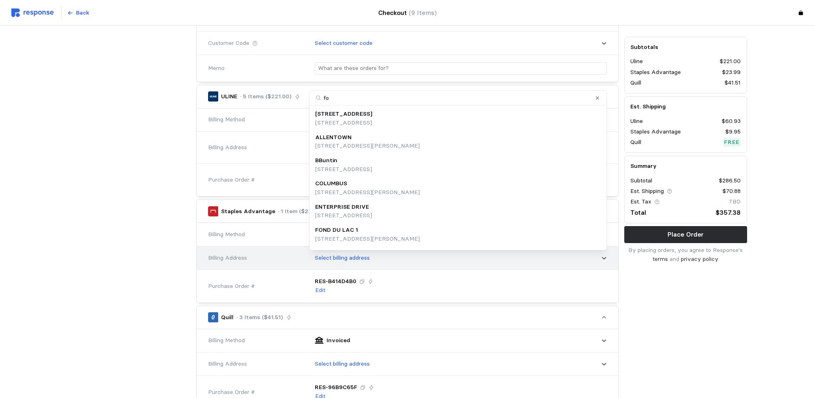
type input "fon"
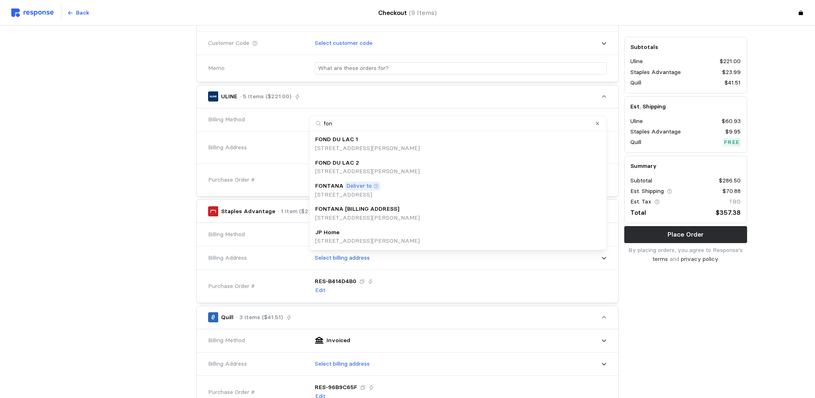
click at [380, 188] on div "FONTANA Deliver to" at bounding box center [347, 185] width 65 height 9
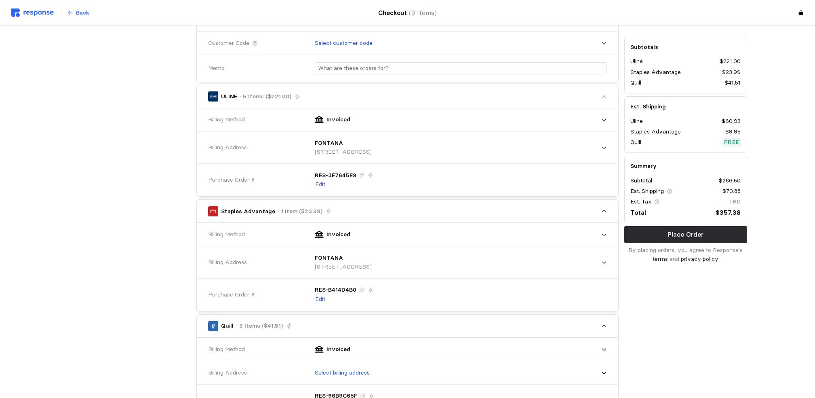
click at [671, 327] on div "Subtotals Uline $221.00 Staples Advantage $23.99 Quill $41.51 Est. Shipping Uli…" at bounding box center [686, 391] width 129 height 1076
click at [139, 332] on div at bounding box center [129, 391] width 129 height 1076
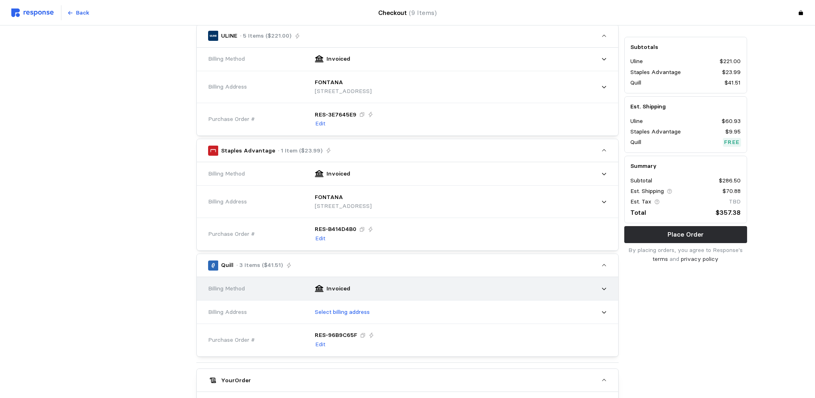
scroll to position [301, 0]
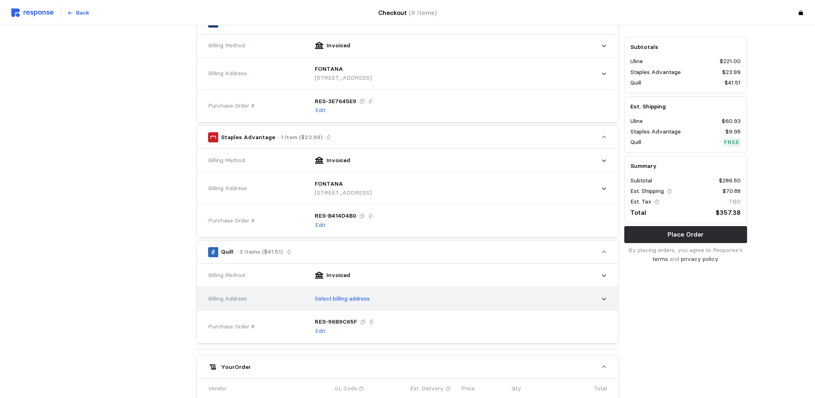
click at [375, 295] on div "Select billing address" at bounding box center [458, 299] width 298 height 20
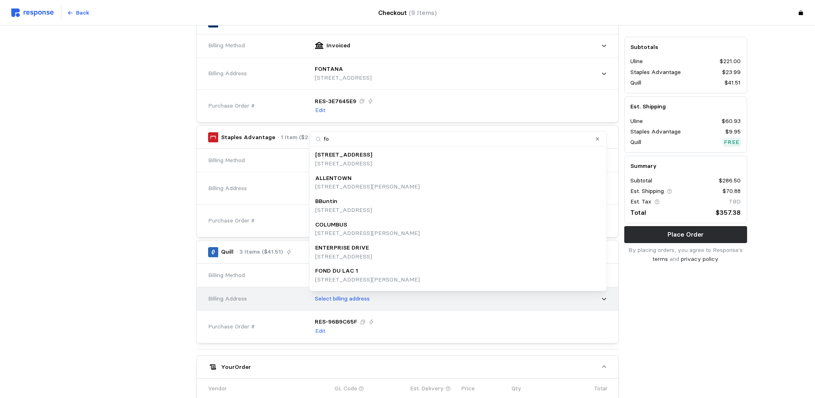
type input "fon"
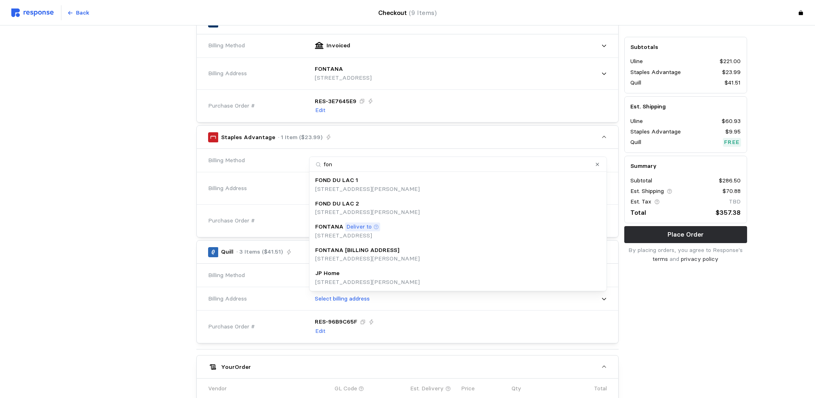
click at [356, 235] on p "[STREET_ADDRESS]" at bounding box center [347, 235] width 65 height 9
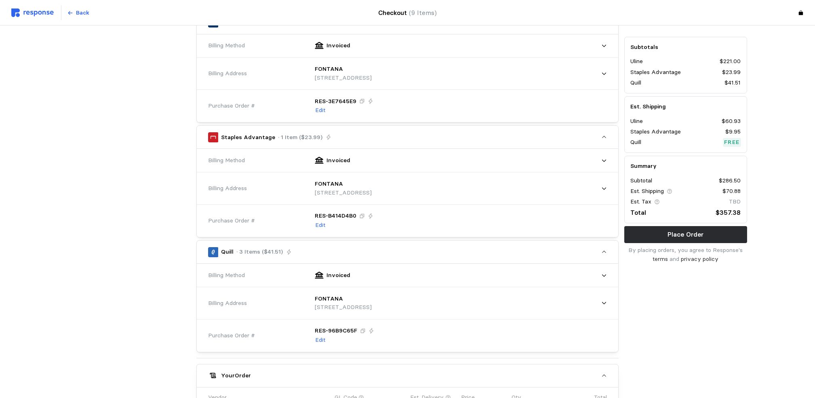
click at [670, 369] on div "Subtotals Uline $221.00 Staples Advantage $23.99 Quill $41.51 Est. Shipping Uli…" at bounding box center [686, 321] width 129 height 1084
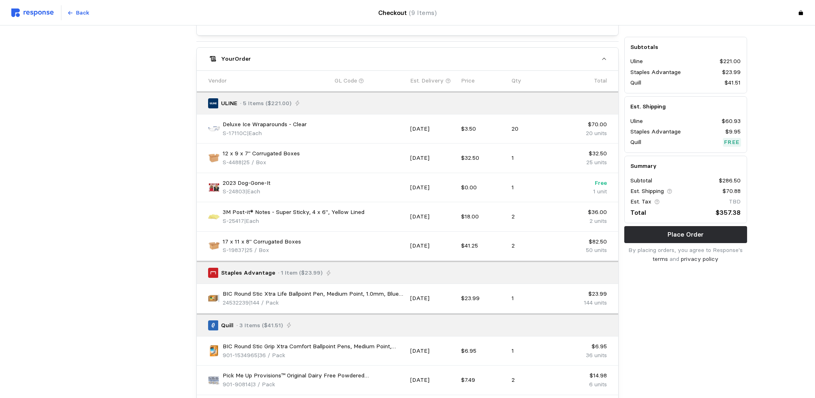
scroll to position [809, 0]
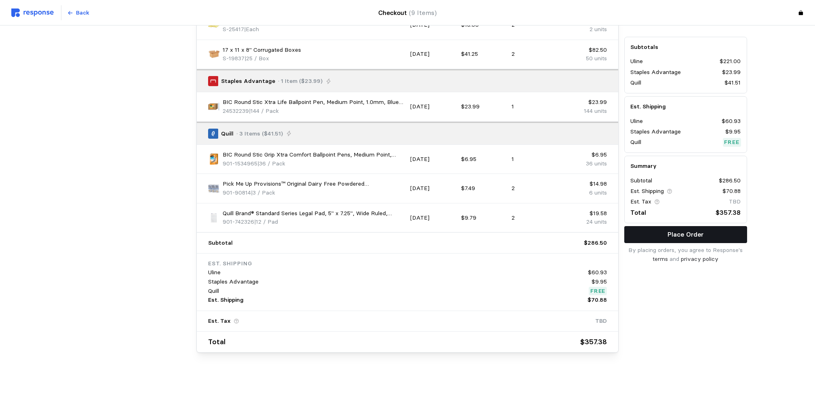
click at [660, 234] on button "Place Order" at bounding box center [685, 234] width 123 height 17
